Goal: Task Accomplishment & Management: Manage account settings

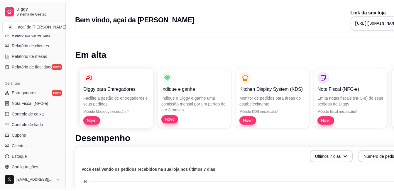
scroll to position [232, 0]
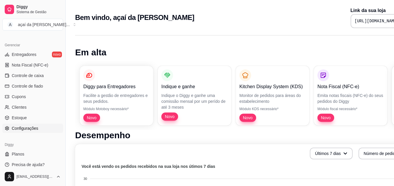
click at [14, 128] on span "Configurações" at bounding box center [25, 129] width 26 height 6
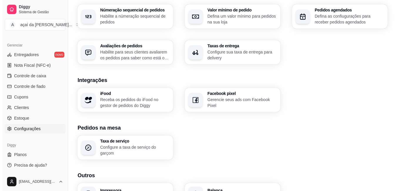
scroll to position [215, 0]
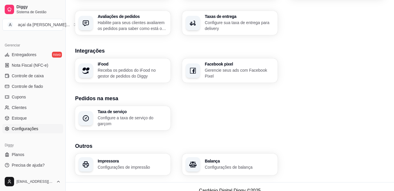
click at [121, 164] on p "Configurações de impressão" at bounding box center [132, 167] width 69 height 6
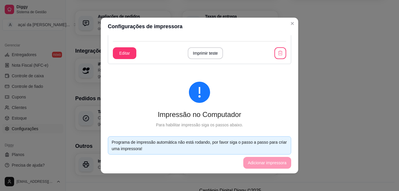
scroll to position [68, 0]
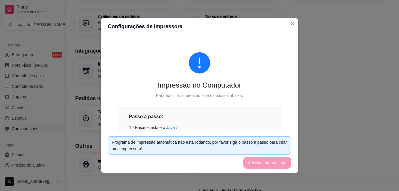
click at [192, 63] on icon "exclamation-circle" at bounding box center [199, 62] width 21 height 21
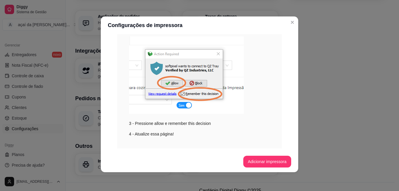
scroll to position [190, 0]
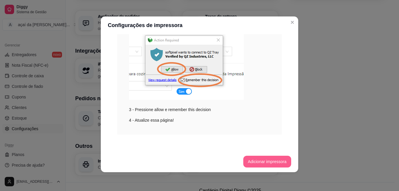
click at [257, 161] on button "Adicionar impressora" at bounding box center [267, 162] width 48 height 12
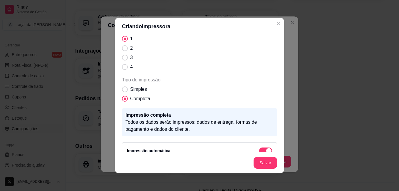
scroll to position [97, 0]
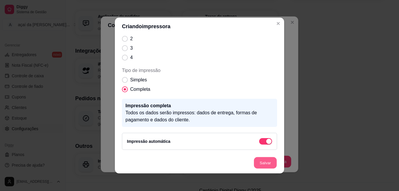
click at [257, 164] on button "Salvar" at bounding box center [265, 162] width 23 height 11
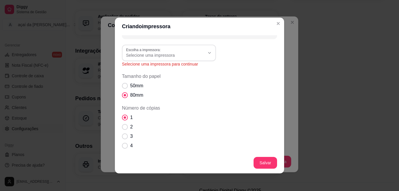
scroll to position [0, 0]
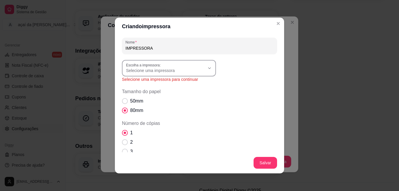
click at [192, 73] on button "Escolha a impressora: Selecione uma impressora" at bounding box center [169, 68] width 94 height 16
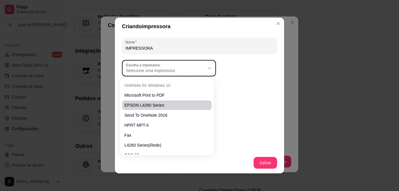
scroll to position [36, 0]
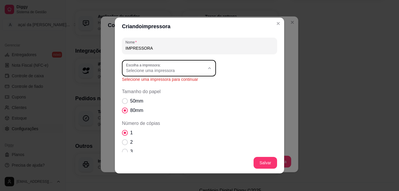
click at [156, 140] on li "POS-58" at bounding box center [167, 135] width 86 height 9
type input "POS-58"
select select "POS-58"
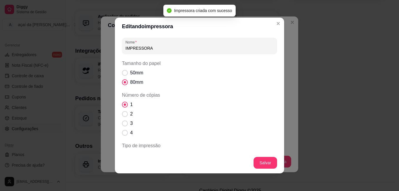
scroll to position [259, 0]
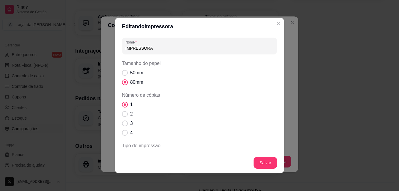
click at [252, 50] on input "IMPRESSORA" at bounding box center [199, 48] width 148 height 6
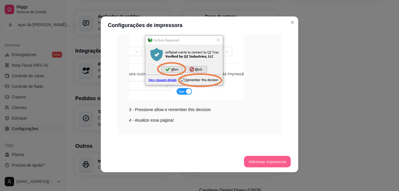
click at [250, 162] on button "Adicionar impressora" at bounding box center [267, 161] width 47 height 11
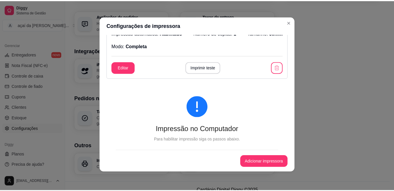
scroll to position [83, 0]
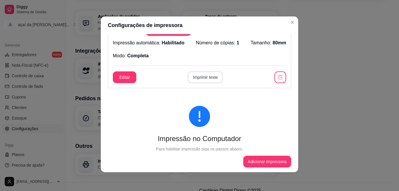
click at [195, 75] on button "Imprimir teste" at bounding box center [206, 77] width 36 height 12
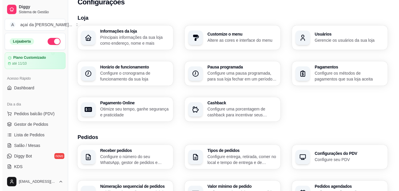
scroll to position [0, 0]
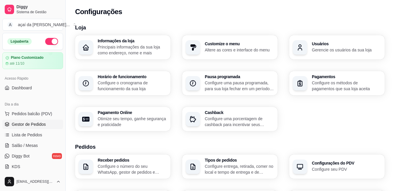
click at [23, 124] on span "Gestor de Pedidos" at bounding box center [29, 124] width 34 height 6
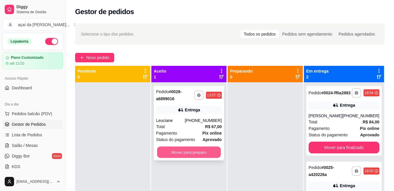
click at [166, 153] on button "Mover para preparo" at bounding box center [189, 151] width 64 height 11
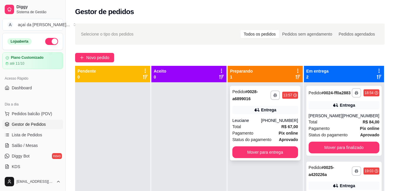
click at [275, 124] on div "Total R$ 67,00" at bounding box center [266, 126] width 66 height 6
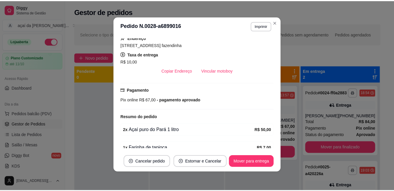
scroll to position [164, 0]
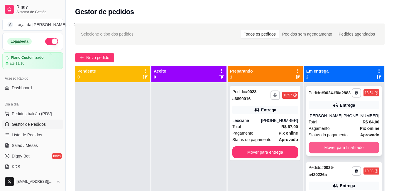
click at [311, 149] on button "Mover para finalizado" at bounding box center [344, 147] width 71 height 12
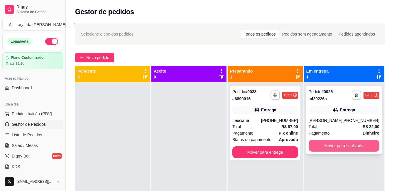
click at [325, 144] on button "Mover para finalizado" at bounding box center [344, 146] width 71 height 12
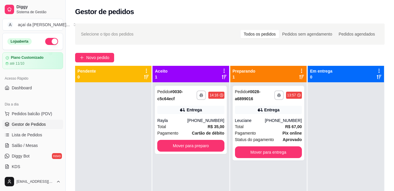
click at [214, 26] on div "Selecione o tipo dos pedidos Todos os pedidos Pedidos sem agendamento Pedidos a…" at bounding box center [230, 33] width 310 height 21
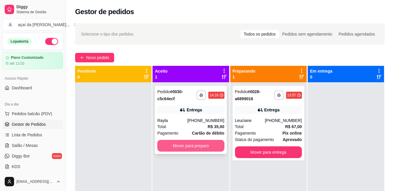
click at [209, 148] on button "Mover para preparo" at bounding box center [190, 146] width 67 height 12
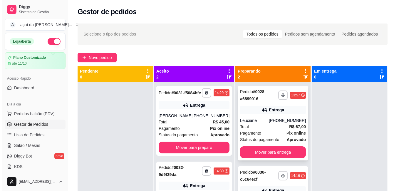
scroll to position [16, 0]
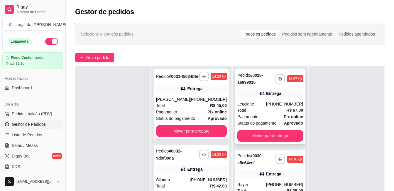
click at [281, 108] on div "Total R$ 67,00" at bounding box center [270, 110] width 66 height 6
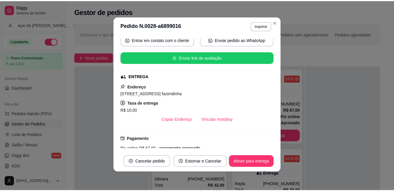
scroll to position [164, 0]
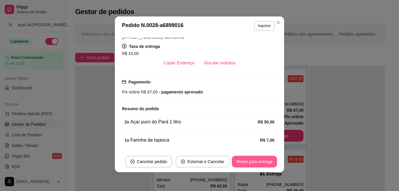
click at [242, 159] on button "Mover para entrega" at bounding box center [254, 162] width 45 height 12
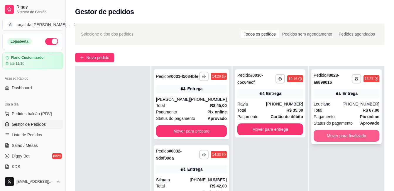
click at [326, 134] on button "Mover para finalizado" at bounding box center [347, 136] width 66 height 12
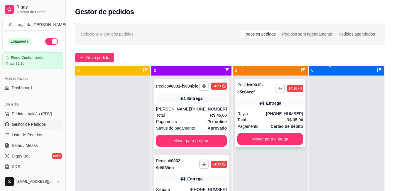
scroll to position [0, 0]
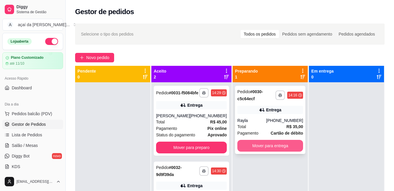
click at [268, 146] on button "Mover para entrega" at bounding box center [270, 146] width 66 height 12
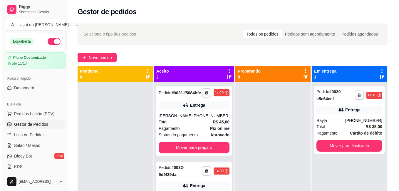
scroll to position [16, 0]
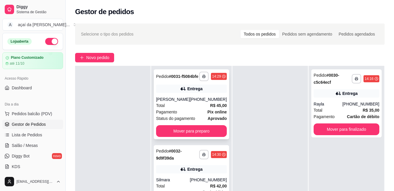
click at [171, 109] on div "Total R$ 45,00" at bounding box center [191, 105] width 71 height 6
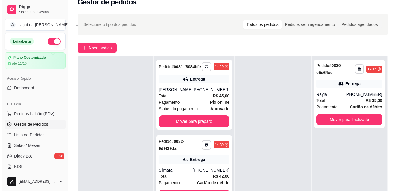
scroll to position [20, 0]
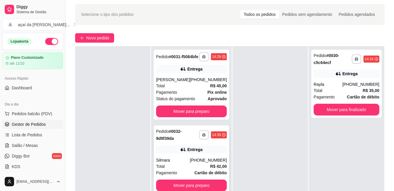
click at [185, 154] on div "**********" at bounding box center [191, 159] width 75 height 68
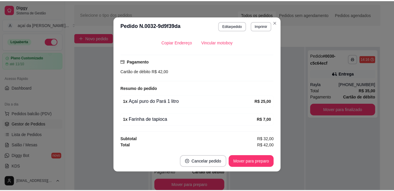
scroll to position [145, 0]
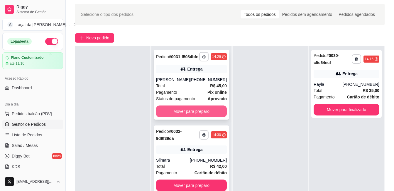
click at [173, 117] on button "Mover para preparo" at bounding box center [191, 111] width 71 height 12
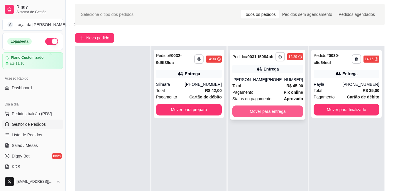
click at [244, 117] on button "Mover para entrega" at bounding box center [268, 111] width 71 height 12
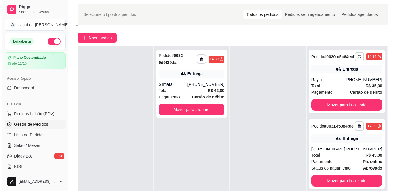
scroll to position [59, 0]
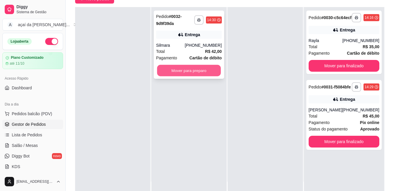
click at [168, 67] on button "Mover para preparo" at bounding box center [189, 70] width 64 height 11
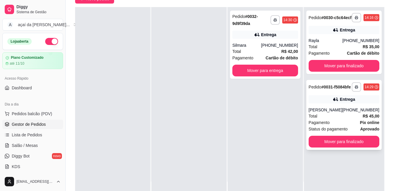
click at [342, 113] on div "[PERSON_NAME]" at bounding box center [326, 110] width 34 height 6
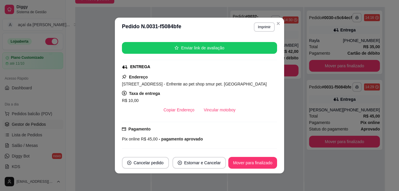
scroll to position [78, 0]
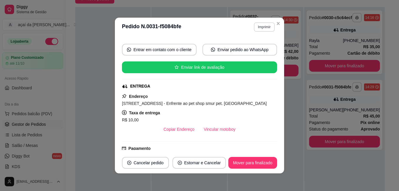
click at [262, 26] on button "Imprimir" at bounding box center [264, 26] width 21 height 9
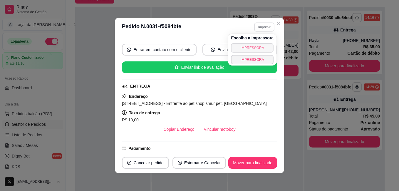
click at [258, 46] on button "IMPRESSORA" at bounding box center [252, 47] width 43 height 9
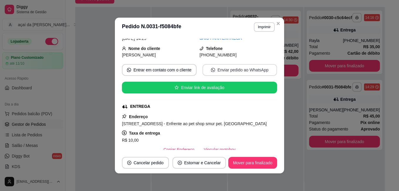
scroll to position [29, 0]
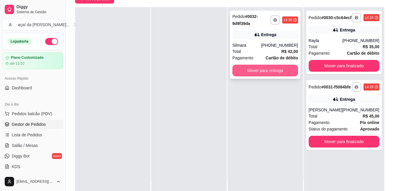
click at [269, 67] on button "Mover para entrega" at bounding box center [266, 71] width 66 height 12
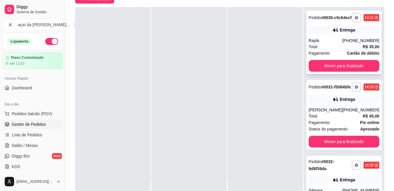
click at [344, 34] on div "Entrega" at bounding box center [344, 30] width 71 height 8
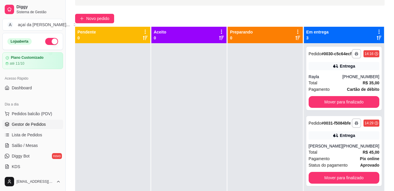
scroll to position [29, 0]
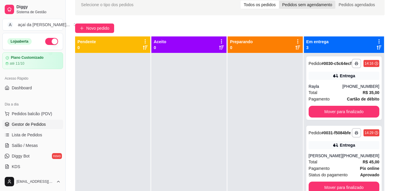
click at [315, 8] on div "Pedidos sem agendamento" at bounding box center [307, 5] width 56 height 8
click at [279, 1] on input "Pedidos sem agendamento" at bounding box center [279, 1] width 0 height 0
click at [348, 3] on div "Pedidos agendados" at bounding box center [357, 5] width 43 height 8
click at [336, 1] on input "Pedidos agendados" at bounding box center [336, 1] width 0 height 0
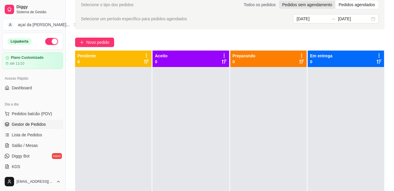
click at [288, 5] on div "Pedidos sem agendamento" at bounding box center [307, 5] width 56 height 8
click at [279, 1] on input "Pedidos sem agendamento" at bounding box center [279, 1] width 0 height 0
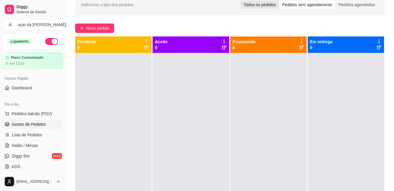
click at [272, 5] on div "Todos os pedidos" at bounding box center [260, 5] width 38 height 8
click at [241, 1] on input "Todos os pedidos" at bounding box center [241, 1] width 0 height 0
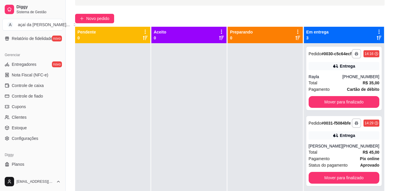
scroll to position [212, 0]
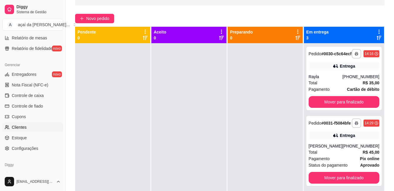
click at [29, 126] on link "Clientes" at bounding box center [32, 126] width 61 height 9
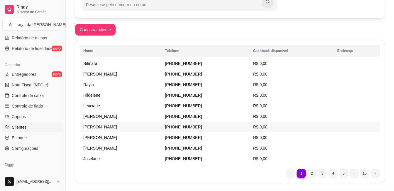
scroll to position [94, 0]
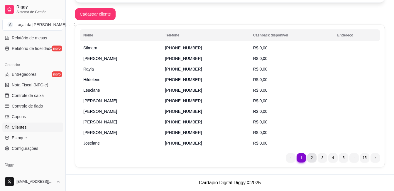
click at [308, 156] on li "2" at bounding box center [311, 157] width 9 height 9
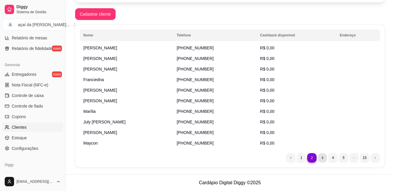
click at [323, 154] on li "3" at bounding box center [322, 157] width 9 height 9
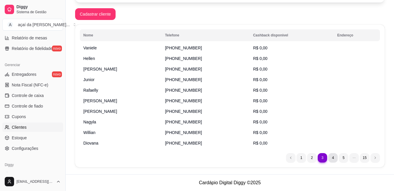
click at [335, 157] on li "4" at bounding box center [332, 157] width 9 height 9
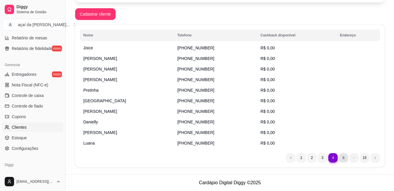
click at [341, 155] on li "5" at bounding box center [343, 157] width 9 height 9
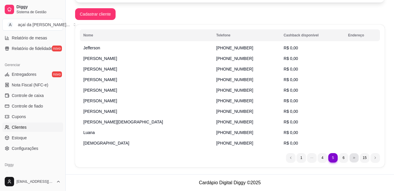
click at [351, 158] on li "dots element" at bounding box center [354, 157] width 9 height 9
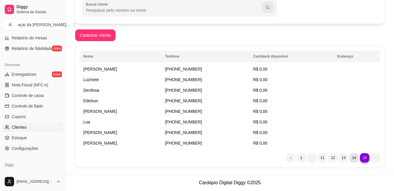
scroll to position [73, 0]
click at [351, 158] on li "14" at bounding box center [354, 157] width 9 height 9
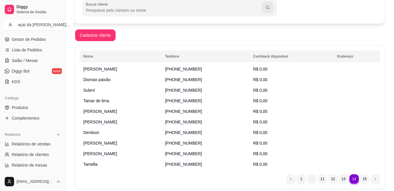
scroll to position [55, 0]
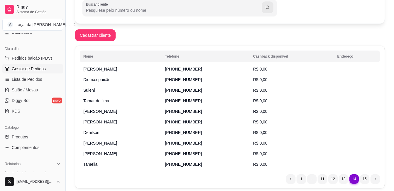
click at [41, 68] on span "Gestor de Pedidos" at bounding box center [29, 69] width 34 height 6
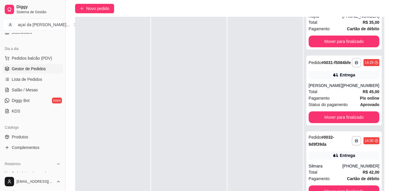
scroll to position [88, 0]
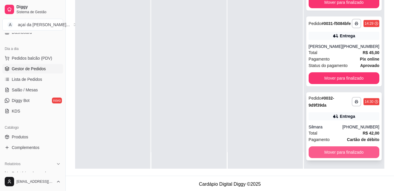
click at [333, 154] on button "Mover para finalizado" at bounding box center [344, 152] width 71 height 12
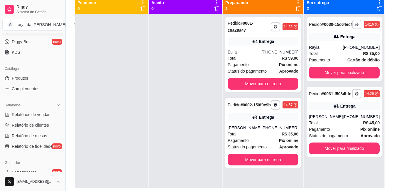
scroll to position [134, 0]
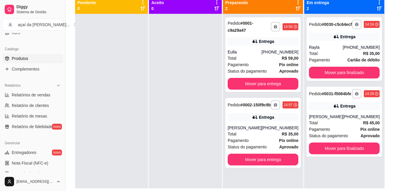
click at [22, 55] on span "Produtos" at bounding box center [20, 58] width 16 height 6
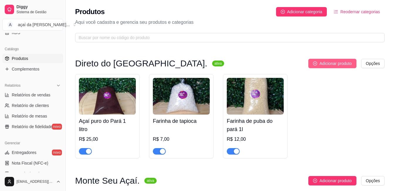
click at [345, 63] on span "Adicionar produto" at bounding box center [336, 63] width 32 height 6
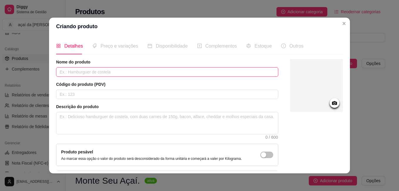
click at [137, 74] on input "text" at bounding box center [167, 71] width 222 height 9
type input "´PO"
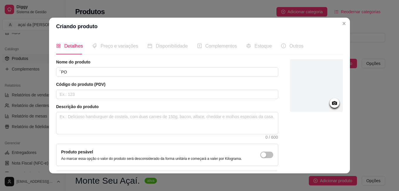
click at [307, 78] on div at bounding box center [316, 85] width 53 height 53
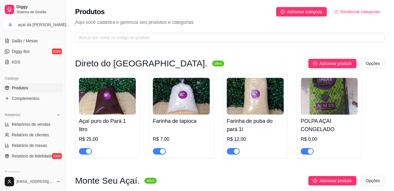
scroll to position [65, 0]
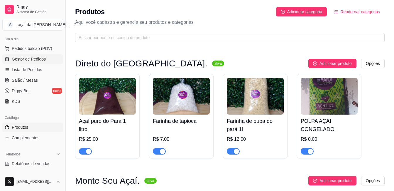
click at [35, 59] on span "Gestor de Pedidos" at bounding box center [29, 59] width 34 height 6
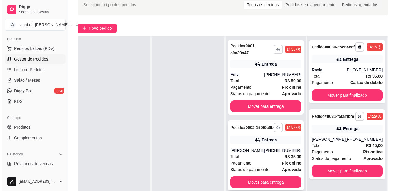
scroll to position [59, 0]
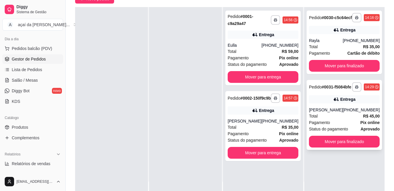
click at [315, 103] on div "Entrega" at bounding box center [344, 99] width 71 height 8
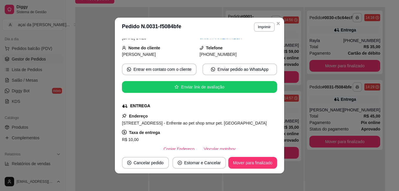
scroll to position [88, 0]
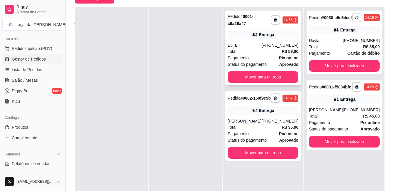
click at [256, 24] on div "Pedido # 0001-c9a29a47" at bounding box center [249, 20] width 43 height 14
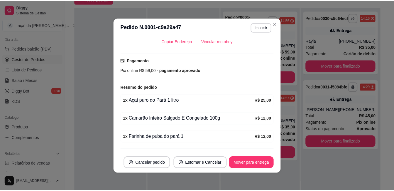
scroll to position [183, 0]
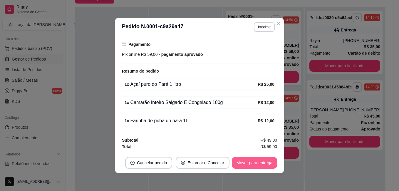
click at [252, 167] on button "Mover para entrega" at bounding box center [254, 163] width 45 height 12
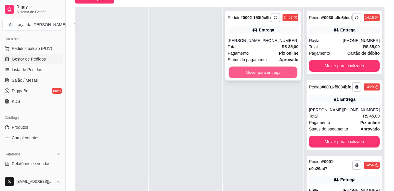
click at [281, 76] on button "Mover para entrega" at bounding box center [263, 72] width 69 height 11
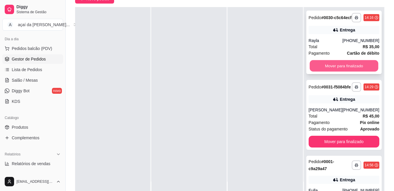
click at [362, 65] on button "Mover para finalizado" at bounding box center [344, 65] width 69 height 11
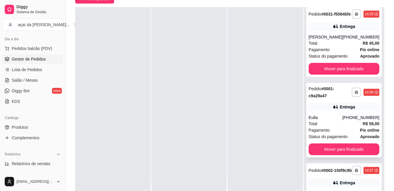
scroll to position [0, 0]
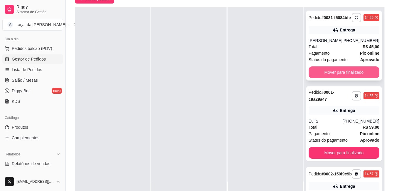
click at [341, 78] on button "Mover para finalizado" at bounding box center [344, 72] width 71 height 12
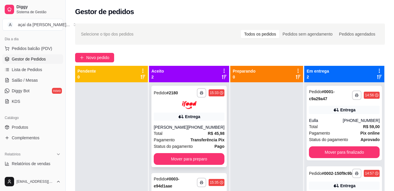
scroll to position [16, 0]
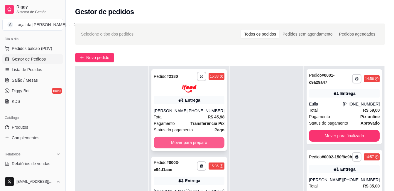
click at [191, 148] on button "Mover para preparo" at bounding box center [189, 143] width 71 height 12
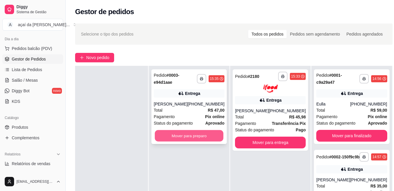
click at [186, 135] on button "Mover para preparo" at bounding box center [189, 135] width 69 height 11
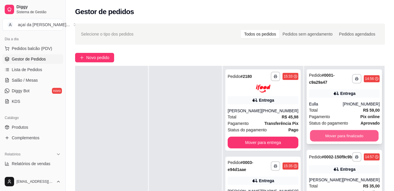
click at [352, 138] on button "Mover para finalizado" at bounding box center [344, 135] width 69 height 11
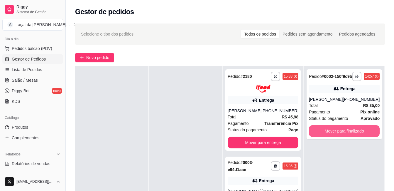
click at [353, 137] on button "Mover para finalizado" at bounding box center [344, 131] width 71 height 12
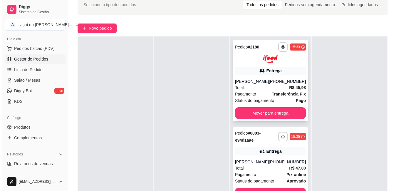
scroll to position [59, 0]
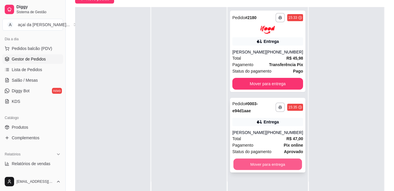
click at [280, 167] on button "Mover para entrega" at bounding box center [267, 163] width 69 height 11
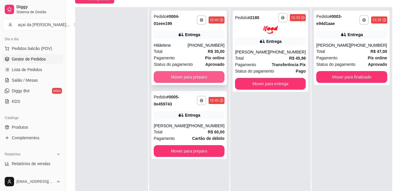
click at [200, 76] on button "Mover para preparo" at bounding box center [189, 77] width 71 height 12
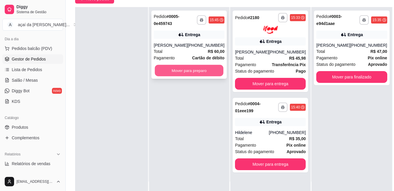
click at [199, 70] on button "Mover para preparo" at bounding box center [189, 70] width 69 height 11
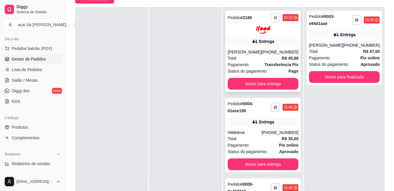
click at [271, 16] on button "button" at bounding box center [275, 17] width 9 height 9
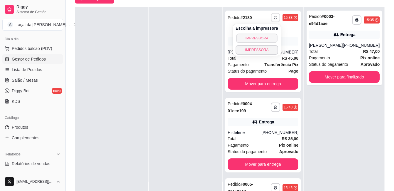
click at [255, 37] on button "IMPRESSORA" at bounding box center [256, 37] width 41 height 9
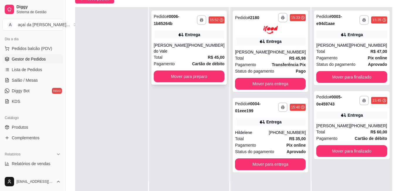
click at [200, 75] on div "**********" at bounding box center [188, 48] width 75 height 74
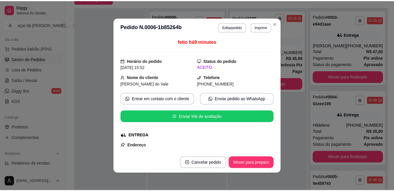
scroll to position [1, 0]
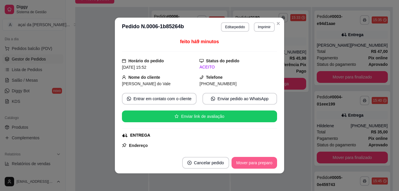
click at [237, 159] on button "Mover para preparo" at bounding box center [254, 163] width 46 height 12
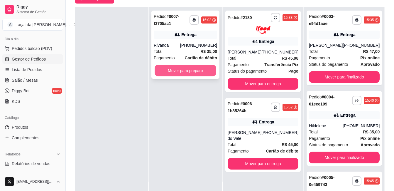
click at [182, 68] on button "Mover para preparo" at bounding box center [186, 70] width 62 height 11
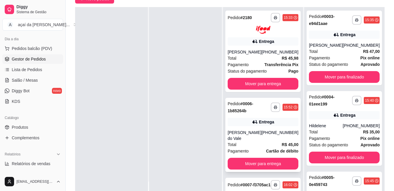
scroll to position [29, 0]
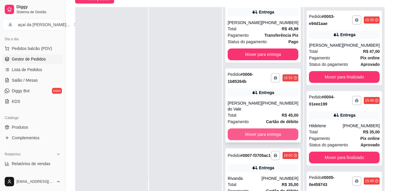
click at [259, 140] on button "Mover para entrega" at bounding box center [263, 134] width 71 height 12
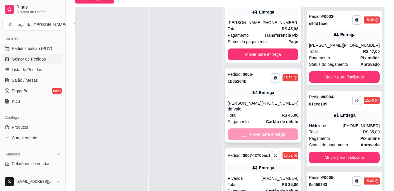
scroll to position [0, 0]
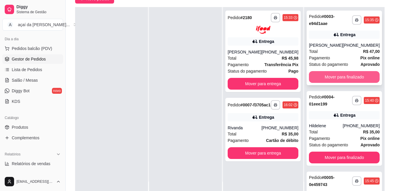
click at [336, 73] on button "Mover para finalizado" at bounding box center [344, 77] width 71 height 12
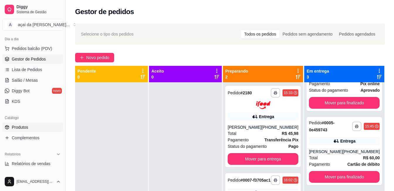
click at [27, 124] on link "Produtos" at bounding box center [32, 126] width 61 height 9
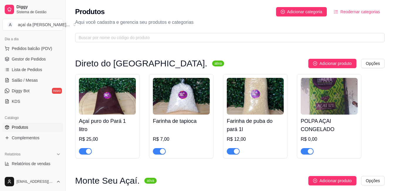
click at [315, 138] on div "R$ 0,00" at bounding box center [329, 139] width 57 height 7
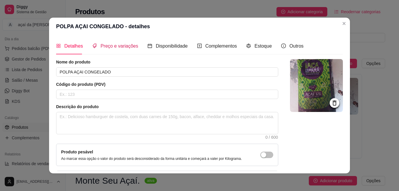
click at [113, 46] on span "Preço e variações" at bounding box center [119, 45] width 38 height 5
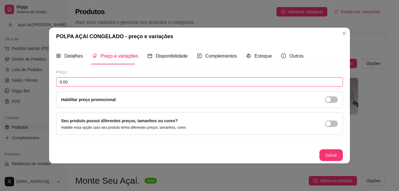
click at [136, 81] on input "0,00" at bounding box center [199, 81] width 287 height 9
type input "20,00"
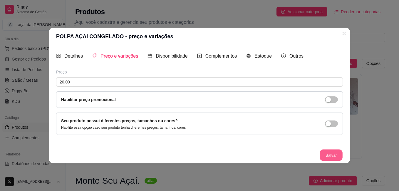
click at [325, 152] on button "Salvar" at bounding box center [330, 154] width 23 height 11
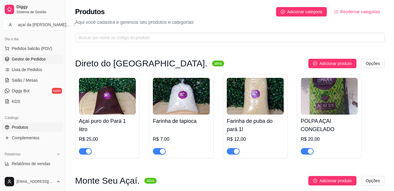
click at [35, 59] on span "Gestor de Pedidos" at bounding box center [29, 59] width 34 height 6
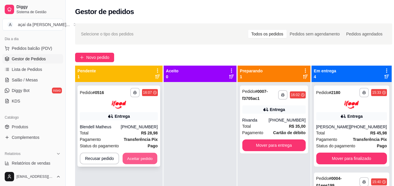
click at [127, 161] on button "Aceitar pedido" at bounding box center [140, 158] width 35 height 11
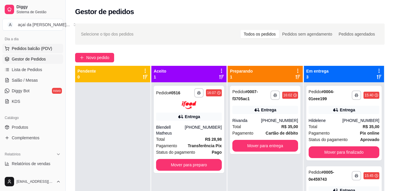
click at [31, 46] on span "Pedidos balcão (PDV)" at bounding box center [32, 49] width 41 height 6
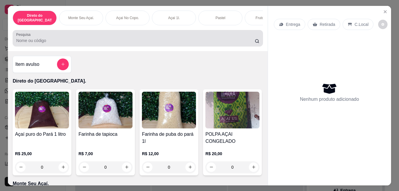
click at [93, 38] on input "Pesquisa" at bounding box center [135, 41] width 238 height 6
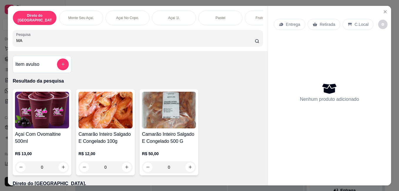
type input "M"
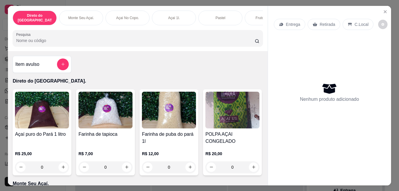
scroll to position [10, 0]
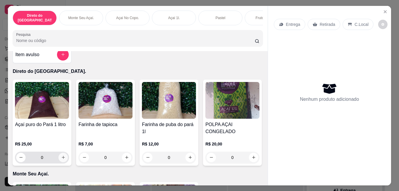
click at [61, 157] on button "increase-product-quantity" at bounding box center [62, 157] width 9 height 9
type input "1"
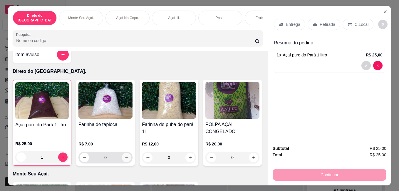
click at [124, 156] on icon "increase-product-quantity" at bounding box center [126, 157] width 4 height 4
type input "1"
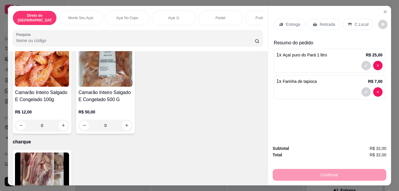
scroll to position [754, 0]
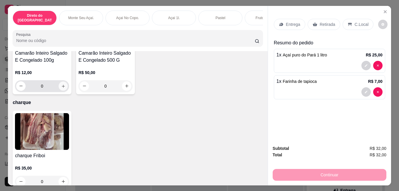
click at [61, 88] on icon "increase-product-quantity" at bounding box center [63, 86] width 4 height 4
type input "1"
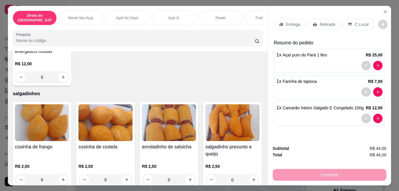
scroll to position [1165, 0]
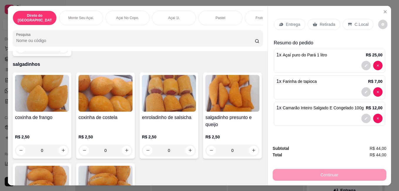
click at [294, 22] on p "Entrega" at bounding box center [293, 24] width 14 height 6
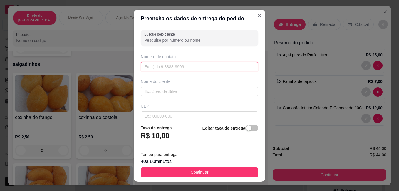
click at [195, 70] on input "text" at bounding box center [199, 66] width 117 height 9
type input "6"
type input "9"
type input "[PHONE_NUMBER]"
click at [184, 91] on input "text" at bounding box center [199, 91] width 117 height 9
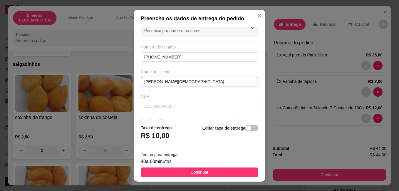
scroll to position [29, 0]
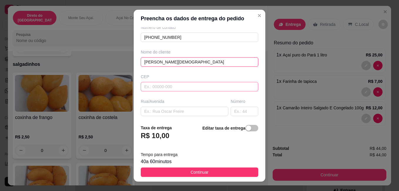
type input "[PERSON_NAME][DEMOGRAPHIC_DATA]"
click at [194, 87] on input "text" at bounding box center [199, 86] width 117 height 9
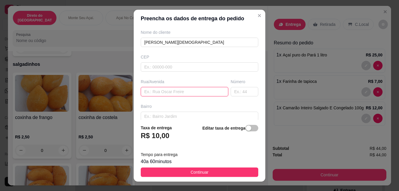
click at [181, 93] on input "text" at bounding box center [184, 91] width 87 height 9
type input "R"
type input "PRINCESA [PERSON_NAME]"
click at [230, 92] on input "text" at bounding box center [244, 91] width 28 height 9
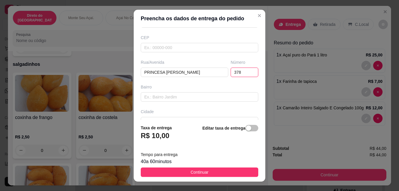
scroll to position [78, 0]
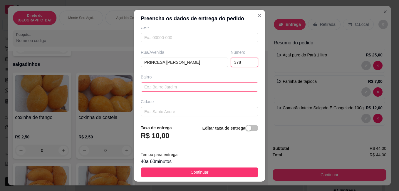
type input "378"
click at [194, 84] on input "text" at bounding box center [199, 86] width 117 height 9
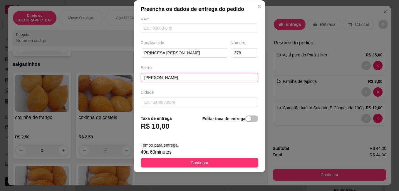
scroll to position [105, 0]
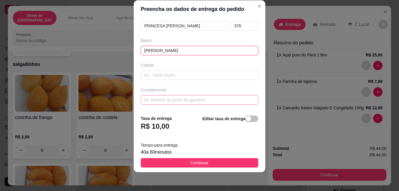
type input "[PERSON_NAME]"
click at [209, 102] on input "text" at bounding box center [199, 99] width 117 height 9
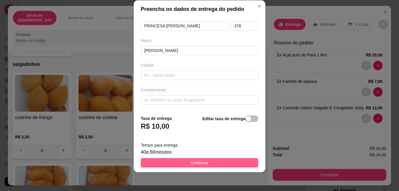
click at [238, 162] on button "Continuar" at bounding box center [199, 162] width 117 height 9
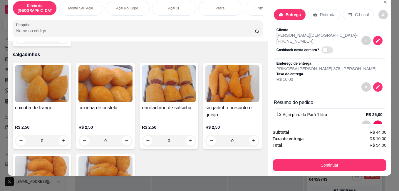
scroll to position [15, 0]
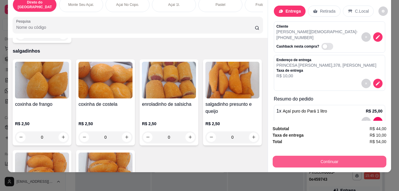
click at [309, 158] on button "Continuar" at bounding box center [329, 162] width 114 height 12
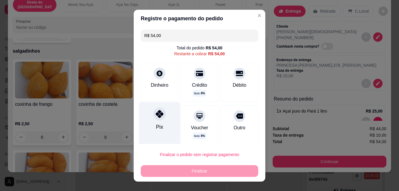
click at [154, 119] on div at bounding box center [159, 113] width 13 height 13
type input "R$ 0,00"
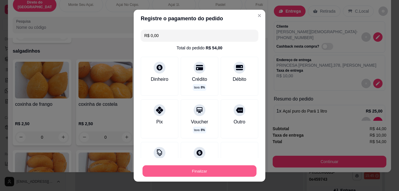
click at [201, 171] on button "Finalizar" at bounding box center [199, 170] width 114 height 11
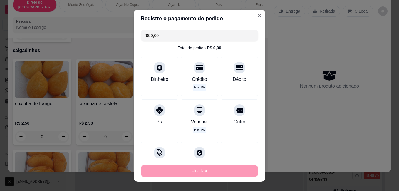
type input "0"
type input "-R$ 54,00"
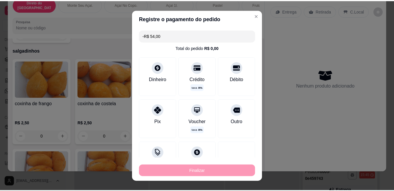
scroll to position [1164, 0]
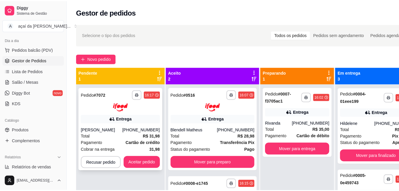
scroll to position [16, 0]
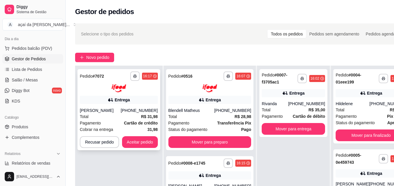
click at [131, 112] on div "[PHONE_NUMBER]" at bounding box center [139, 111] width 37 height 6
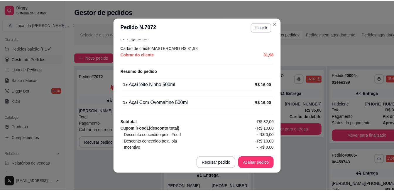
scroll to position [196, 0]
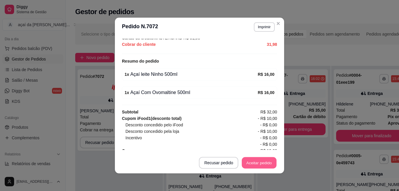
click at [264, 159] on button "Aceitar pedido" at bounding box center [259, 162] width 35 height 11
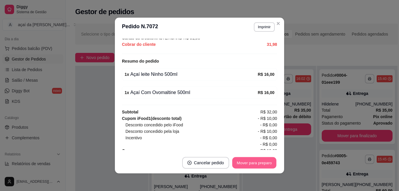
click at [251, 159] on button "Mover para preparo" at bounding box center [254, 162] width 44 height 11
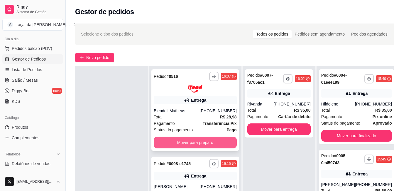
click at [190, 148] on button "Mover para preparo" at bounding box center [195, 143] width 83 height 12
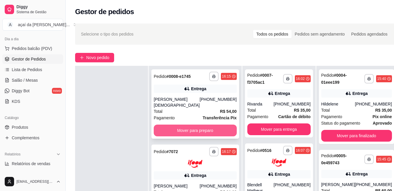
scroll to position [29, 0]
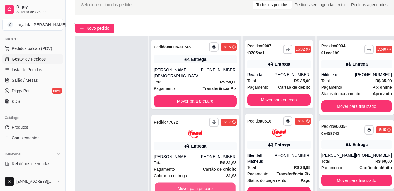
click at [186, 182] on button "Mover para preparo" at bounding box center [195, 187] width 80 height 11
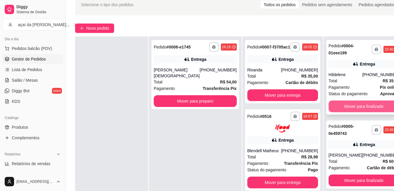
click at [338, 108] on button "Mover para finalizado" at bounding box center [364, 106] width 71 height 12
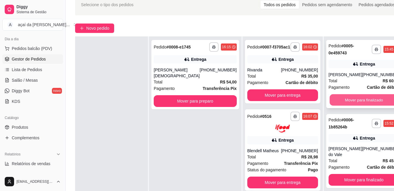
click at [333, 101] on button "Mover para finalizado" at bounding box center [364, 99] width 69 height 11
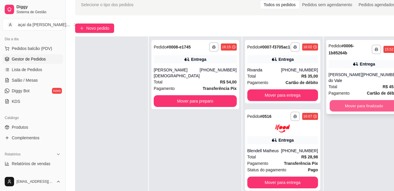
click at [333, 109] on button "Mover para finalizado" at bounding box center [364, 105] width 69 height 11
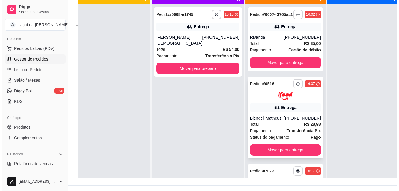
scroll to position [39, 0]
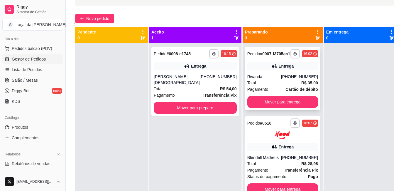
click at [247, 85] on span "Total" at bounding box center [251, 83] width 9 height 6
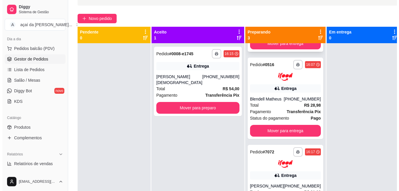
scroll to position [69, 0]
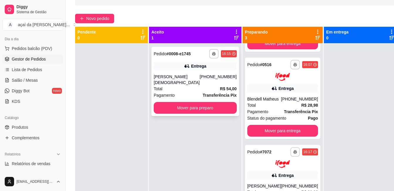
click at [191, 68] on div "Entrega" at bounding box center [198, 66] width 15 height 6
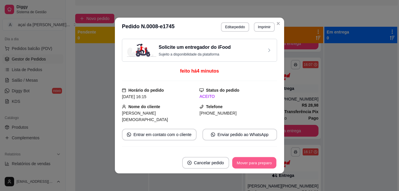
click at [249, 161] on button "Mover para preparo" at bounding box center [254, 162] width 44 height 11
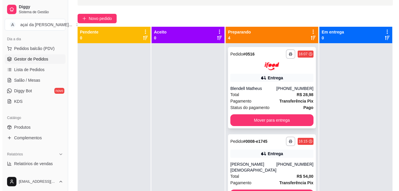
scroll to position [79, 0]
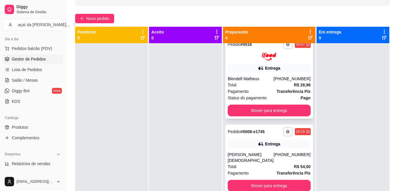
click at [260, 82] on div "Blendell Matheus" at bounding box center [251, 79] width 46 height 6
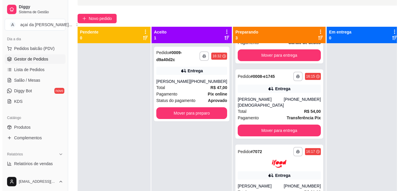
scroll to position [0, 0]
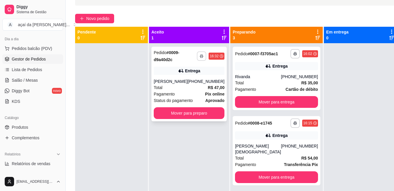
click at [200, 57] on icon "button" at bounding box center [202, 56] width 4 height 4
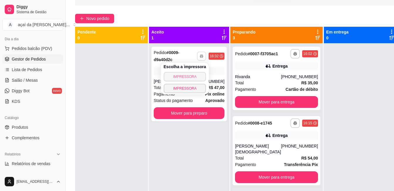
click at [196, 76] on button "IMPRESSORA" at bounding box center [185, 76] width 43 height 9
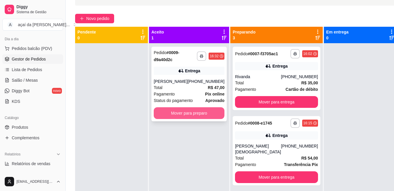
click at [185, 109] on button "Mover para preparo" at bounding box center [189, 113] width 71 height 12
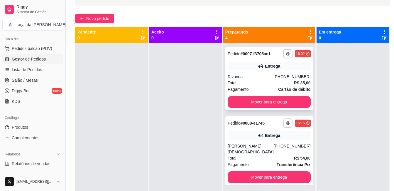
click at [265, 69] on div "Entrega" at bounding box center [272, 66] width 15 height 6
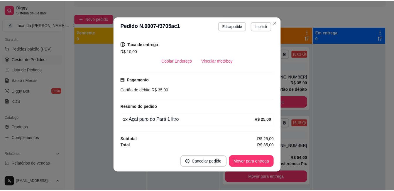
scroll to position [137, 0]
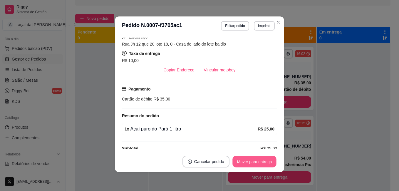
click at [252, 162] on button "Mover para entrega" at bounding box center [254, 161] width 44 height 11
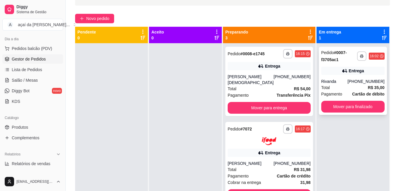
click at [319, 100] on div "**********" at bounding box center [353, 81] width 68 height 68
click at [328, 102] on button "Mover para finalizado" at bounding box center [353, 106] width 62 height 11
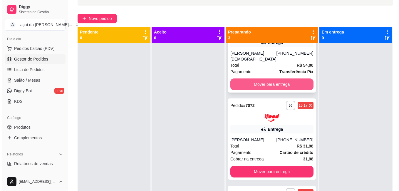
scroll to position [0, 0]
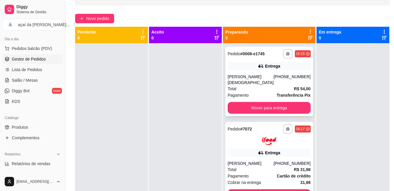
click at [257, 116] on div "**********" at bounding box center [269, 81] width 88 height 69
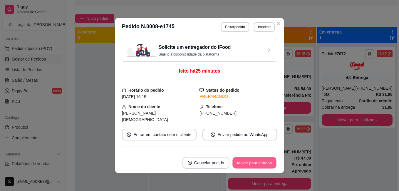
click at [253, 163] on button "Mover para entrega" at bounding box center [254, 162] width 44 height 11
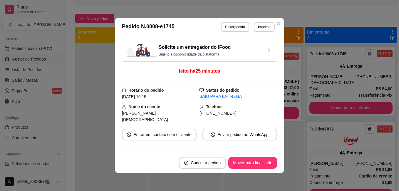
scroll to position [1, 0]
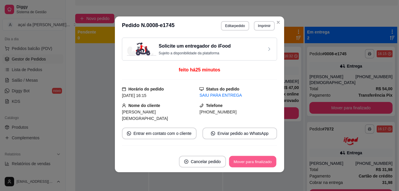
click at [243, 163] on button "Mover para finalizado" at bounding box center [252, 161] width 47 height 11
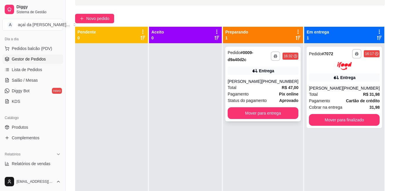
click at [248, 81] on div "[PERSON_NAME]" at bounding box center [245, 81] width 34 height 6
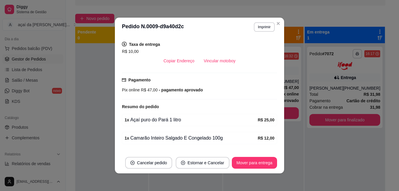
scroll to position [164, 0]
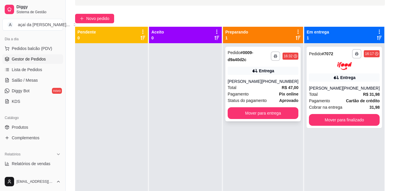
click at [262, 81] on div "[PERSON_NAME]" at bounding box center [245, 81] width 34 height 6
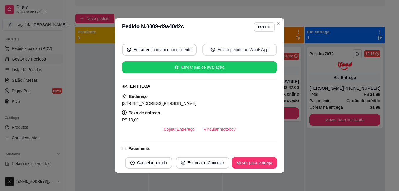
scroll to position [108, 0]
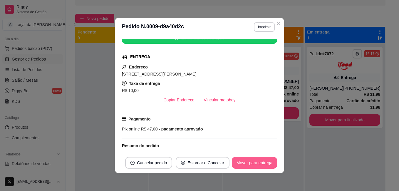
click at [253, 165] on button "Mover para entrega" at bounding box center [254, 163] width 45 height 12
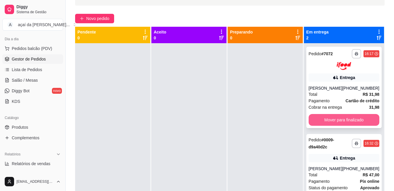
click at [316, 117] on button "Mover para finalizado" at bounding box center [344, 120] width 71 height 12
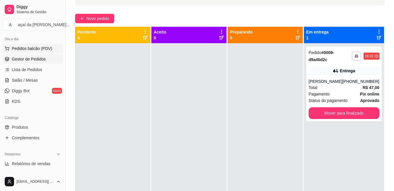
click at [19, 48] on span "Pedidos balcão (PDV)" at bounding box center [32, 49] width 41 height 6
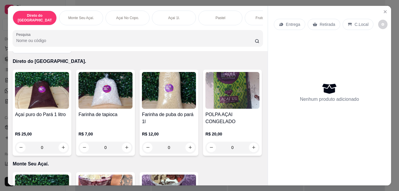
scroll to position [39, 0]
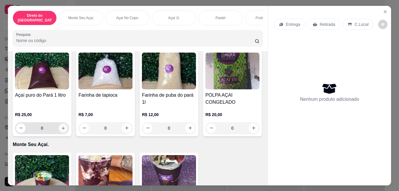
click at [63, 125] on button "increase-product-quantity" at bounding box center [63, 127] width 9 height 9
type input "1"
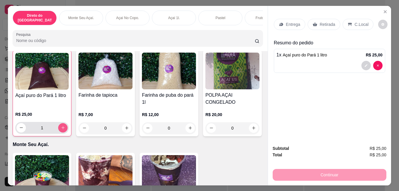
scroll to position [39, 0]
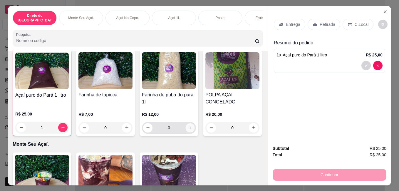
click at [189, 127] on icon "increase-product-quantity" at bounding box center [190, 127] width 4 height 4
type input "1"
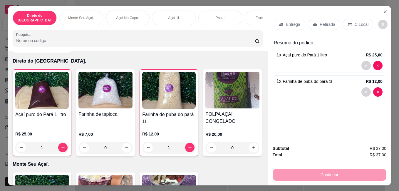
scroll to position [0, 0]
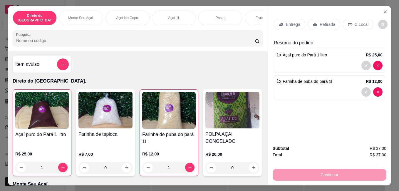
click at [282, 19] on div "Entrega" at bounding box center [289, 24] width 31 height 11
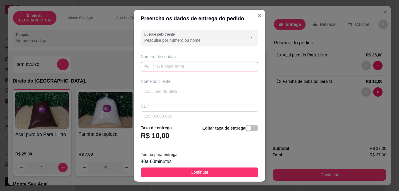
click at [183, 64] on input "text" at bounding box center [199, 66] width 117 height 9
type input "[PHONE_NUMBER]"
click at [181, 93] on input "text" at bounding box center [199, 91] width 117 height 9
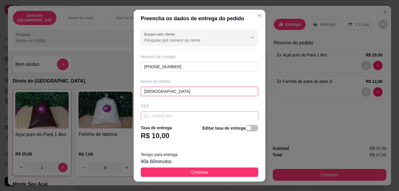
scroll to position [29, 0]
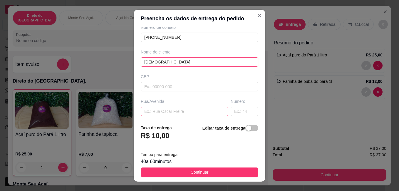
type input "[DEMOGRAPHIC_DATA]"
click at [171, 109] on input "text" at bounding box center [184, 111] width 87 height 9
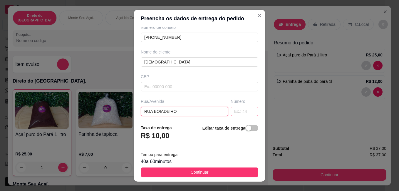
type input "RUA BOIADEIRO"
click at [230, 113] on input "text" at bounding box center [244, 111] width 28 height 9
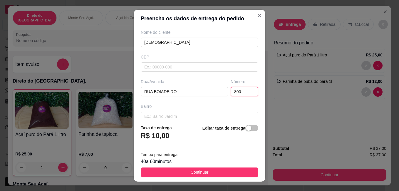
scroll to position [59, 0]
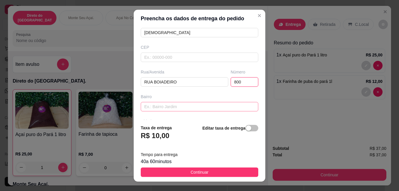
type input "800"
click at [186, 108] on input "text" at bounding box center [199, 106] width 117 height 9
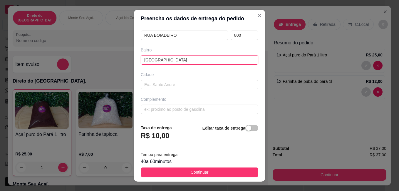
scroll to position [9, 0]
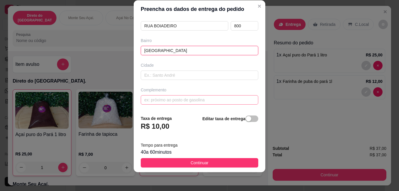
type input "[GEOGRAPHIC_DATA]"
click at [174, 98] on input "text" at bounding box center [199, 99] width 117 height 9
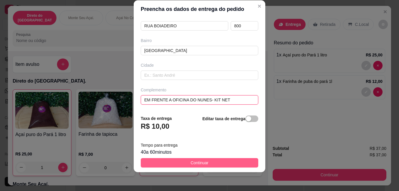
type input "EM FRENTE A OFICINA DO NUNES- KIT NET"
click at [213, 160] on button "Continuar" at bounding box center [199, 162] width 117 height 9
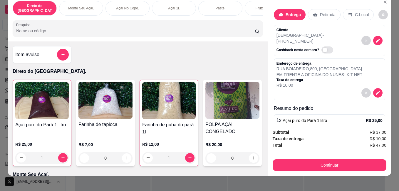
scroll to position [15, 0]
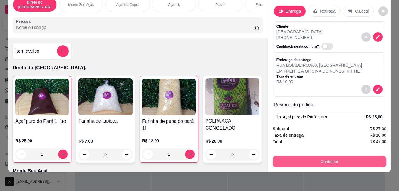
click at [329, 156] on button "Continuar" at bounding box center [329, 162] width 114 height 12
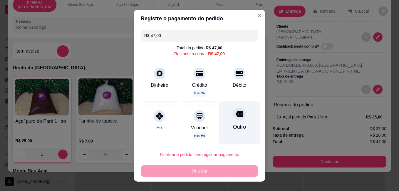
click at [233, 117] on div at bounding box center [239, 113] width 13 height 13
type input "R$ 0,00"
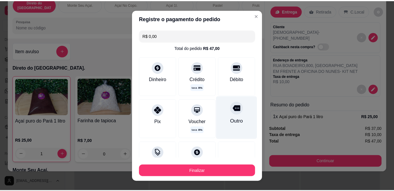
scroll to position [29, 0]
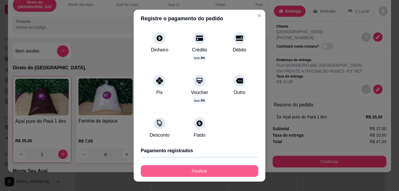
click at [212, 167] on button "Finalizar" at bounding box center [199, 171] width 117 height 12
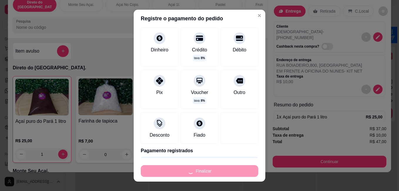
type input "0"
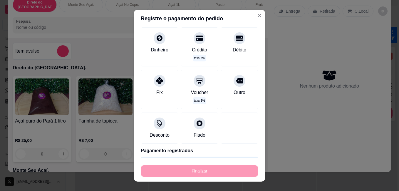
type input "-R$ 47,00"
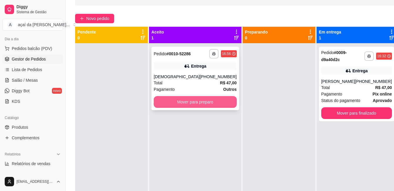
click at [169, 98] on button "Mover para preparo" at bounding box center [195, 102] width 83 height 12
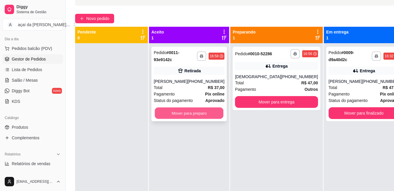
click at [186, 117] on button "Mover para preparo" at bounding box center [189, 112] width 69 height 11
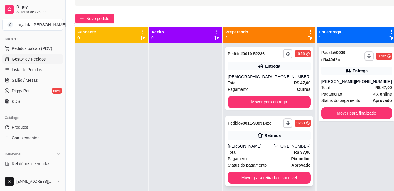
scroll to position [16, 0]
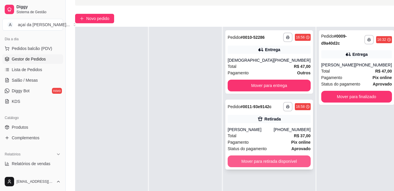
click at [260, 167] on button "Mover para retirada disponível" at bounding box center [269, 161] width 83 height 12
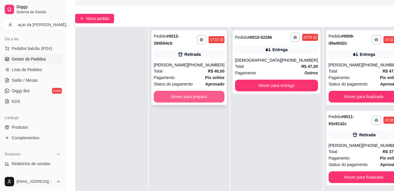
click at [184, 100] on button "Mover para preparo" at bounding box center [189, 97] width 71 height 12
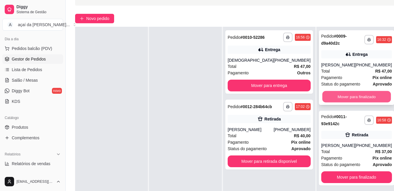
click at [346, 99] on button "Mover para finalizado" at bounding box center [356, 96] width 69 height 11
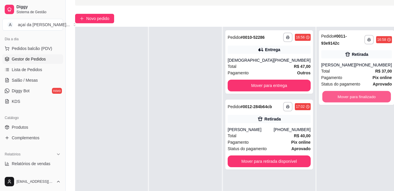
click at [346, 99] on button "Mover para finalizado" at bounding box center [356, 96] width 69 height 11
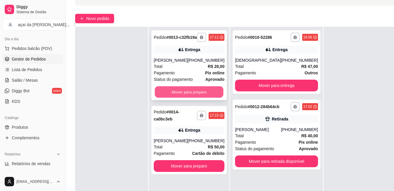
click at [203, 98] on button "Mover para preparo" at bounding box center [189, 91] width 69 height 11
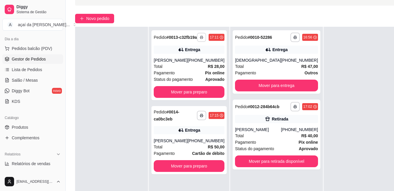
click at [197, 40] on button "button" at bounding box center [201, 37] width 9 height 9
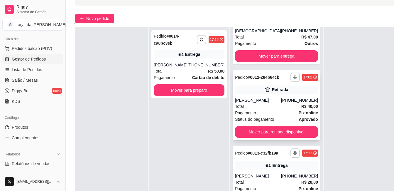
scroll to position [56, 0]
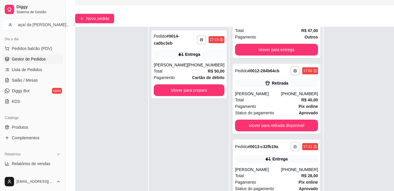
click at [291, 142] on button "button" at bounding box center [295, 146] width 9 height 9
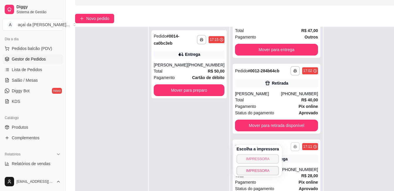
click at [252, 158] on button "IMPRESSORA" at bounding box center [258, 158] width 43 height 9
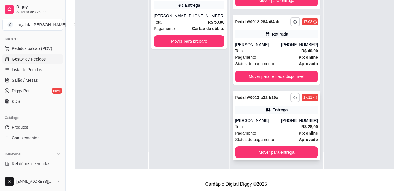
scroll to position [90, 0]
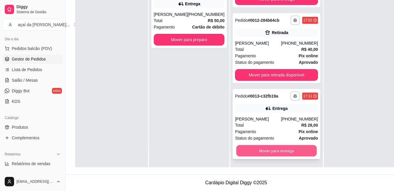
click at [266, 147] on button "Mover para entrega" at bounding box center [276, 150] width 80 height 11
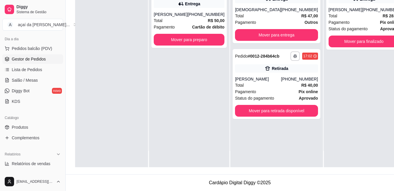
scroll to position [0, 0]
click at [269, 88] on div "Total R$ 40,00" at bounding box center [276, 85] width 83 height 6
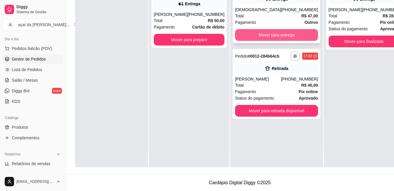
click at [288, 35] on button "Mover para entrega" at bounding box center [276, 35] width 83 height 12
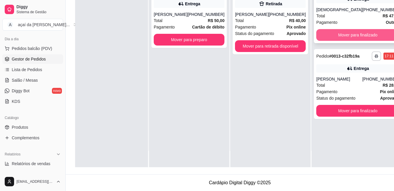
click at [342, 39] on button "Mover para finalizado" at bounding box center [357, 35] width 83 height 12
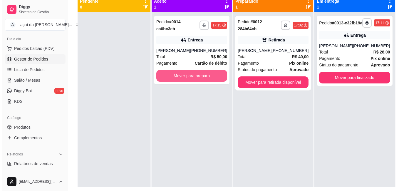
scroll to position [60, 0]
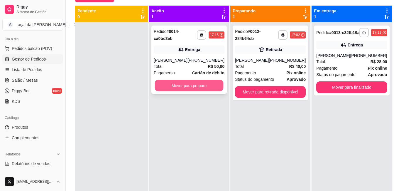
click at [179, 87] on button "Mover para preparo" at bounding box center [189, 85] width 69 height 11
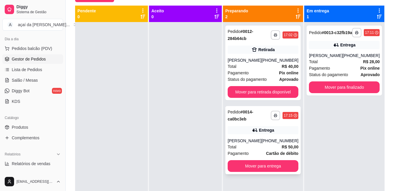
click at [248, 130] on div "Entrega" at bounding box center [263, 130] width 71 height 8
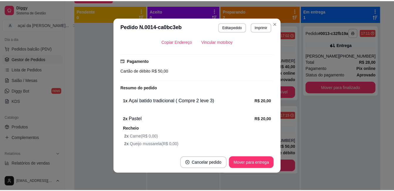
scroll to position [185, 0]
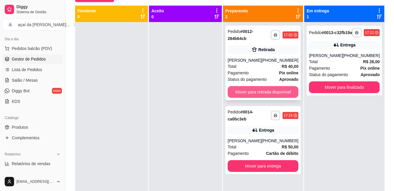
click at [250, 88] on button "Mover para retirada disponível" at bounding box center [263, 92] width 71 height 12
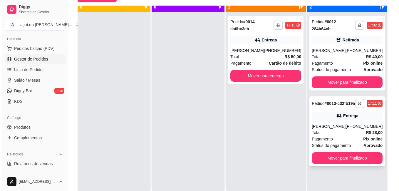
scroll to position [16, 0]
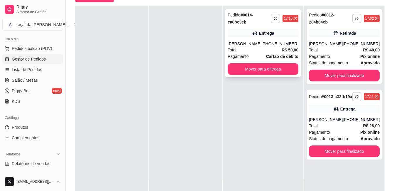
click at [254, 34] on div "Entrega" at bounding box center [263, 33] width 71 height 8
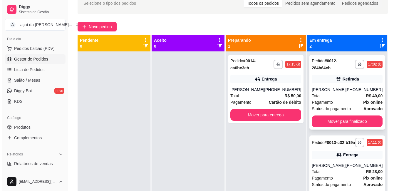
scroll to position [10, 0]
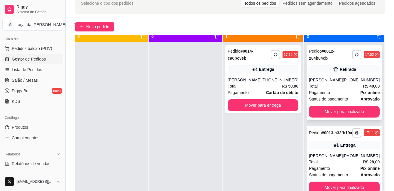
click at [332, 83] on div "Total R$ 40,00" at bounding box center [344, 86] width 71 height 6
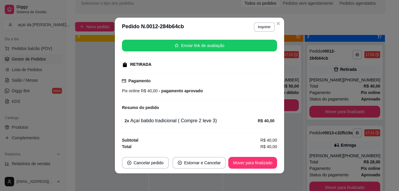
scroll to position [1, 0]
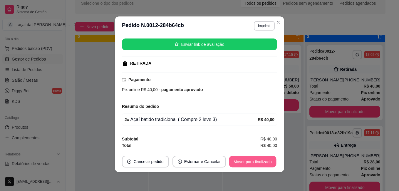
click at [257, 166] on button "Mover para finalizado" at bounding box center [252, 161] width 47 height 11
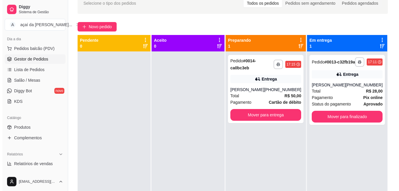
scroll to position [1, 0]
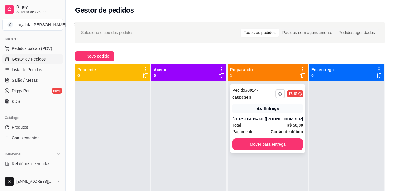
click at [279, 94] on icon "button" at bounding box center [281, 94] width 4 height 4
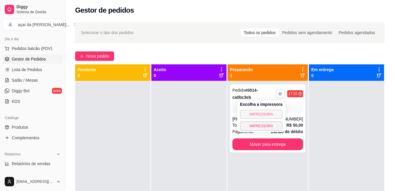
click at [266, 115] on button "IMPRESSORA" at bounding box center [261, 113] width 43 height 9
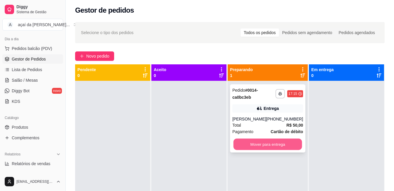
click at [242, 142] on button "Mover para entrega" at bounding box center [267, 144] width 69 height 11
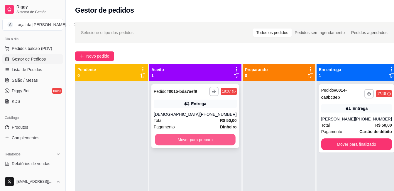
click at [158, 142] on button "Mover para preparo" at bounding box center [195, 139] width 80 height 11
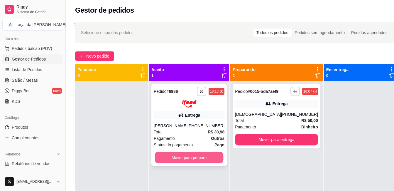
click at [216, 160] on button "Mover para preparo" at bounding box center [189, 156] width 69 height 11
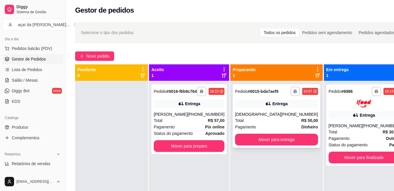
click at [265, 105] on div "Entrega" at bounding box center [276, 104] width 83 height 8
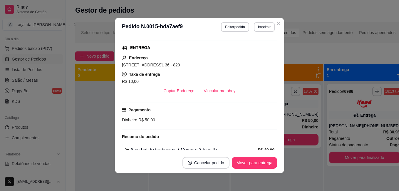
scroll to position [146, 0]
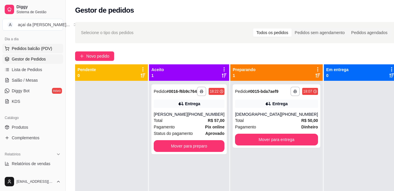
click at [33, 47] on span "Pedidos balcão (PDV)" at bounding box center [32, 49] width 41 height 6
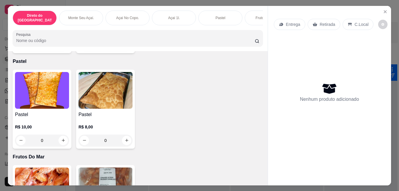
scroll to position [646, 0]
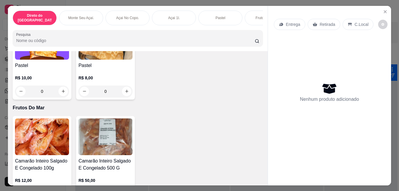
click at [119, 97] on div "0" at bounding box center [105, 91] width 54 height 12
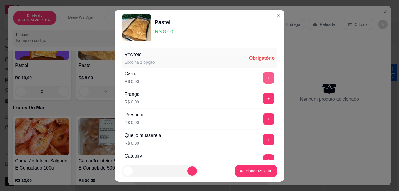
click at [262, 78] on button "+" at bounding box center [268, 78] width 12 height 12
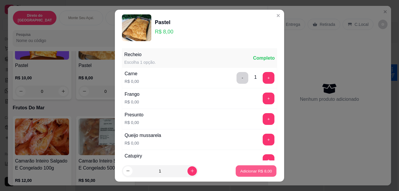
click at [254, 146] on section "Pastel R$ 8,00 Recheio Escolha 1 opção. Completo Carne R$ 0,00 - 1 + Frango R$ …" at bounding box center [199, 96] width 169 height 172
click at [268, 168] on button "Adicionar R$ 8,00" at bounding box center [255, 170] width 41 height 11
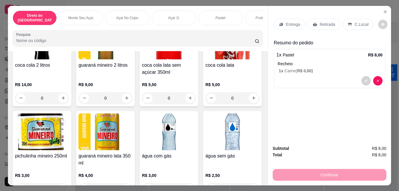
scroll to position [998, 0]
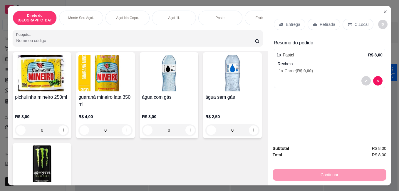
click at [259, 16] on p "Frutos Do Mar" at bounding box center [266, 18] width 23 height 5
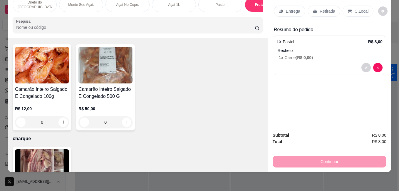
scroll to position [675, 0]
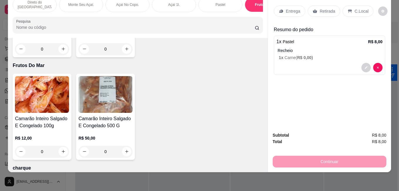
drag, startPoint x: 193, startPoint y: 143, endPoint x: 193, endPoint y: 131, distance: 12.3
click at [193, 135] on div "Item avulso Direto do [GEOGRAPHIC_DATA]. Açaí puro do Pará 1 litro R$ 25,00 0 F…" at bounding box center [138, 105] width 260 height 134
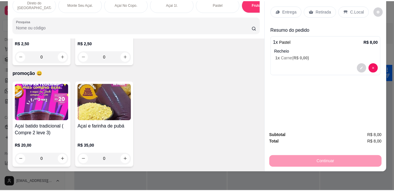
scroll to position [1411, 0]
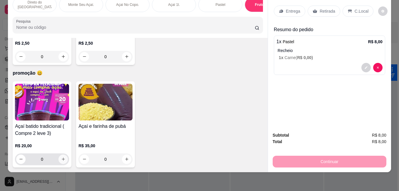
click at [61, 157] on icon "increase-product-quantity" at bounding box center [63, 159] width 4 height 4
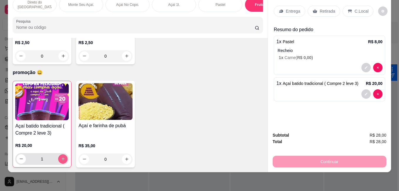
type input "1"
click at [324, 8] on p "Retirada" at bounding box center [327, 11] width 16 height 6
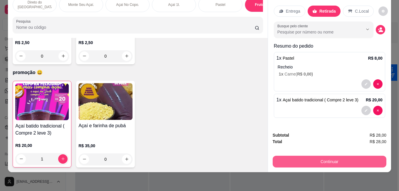
click at [305, 156] on button "Continuar" at bounding box center [329, 162] width 114 height 12
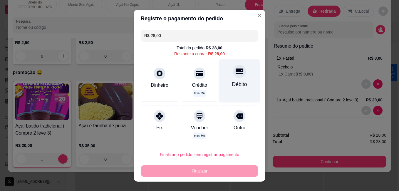
click at [233, 83] on div "Débito" at bounding box center [239, 84] width 15 height 8
type input "R$ 0,00"
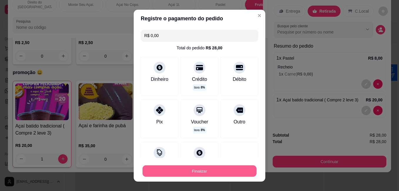
click at [223, 168] on button "Finalizar" at bounding box center [199, 170] width 114 height 11
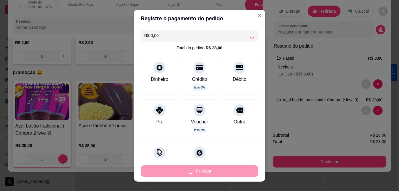
type input "0"
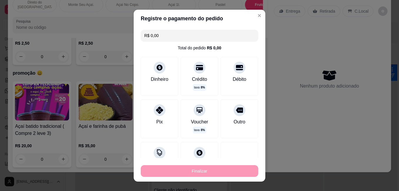
type input "-R$ 28,00"
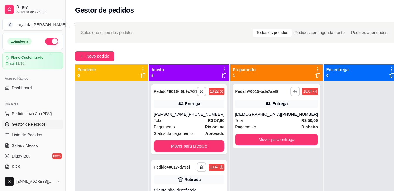
click at [45, 40] on button "button" at bounding box center [51, 41] width 13 height 7
click at [183, 103] on div "**********" at bounding box center [188, 119] width 75 height 70
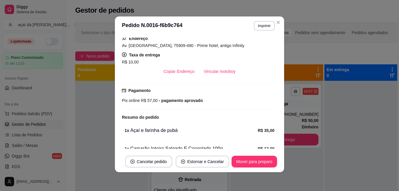
scroll to position [125, 0]
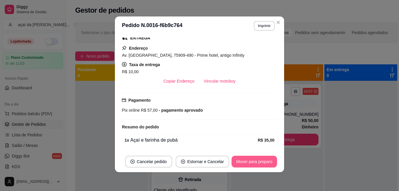
click at [258, 159] on button "Mover para preparo" at bounding box center [254, 162] width 46 height 12
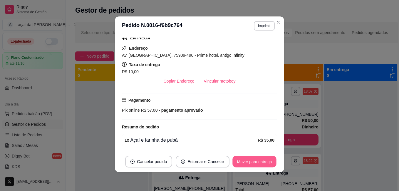
click at [252, 162] on button "Mover para entrega" at bounding box center [254, 161] width 44 height 11
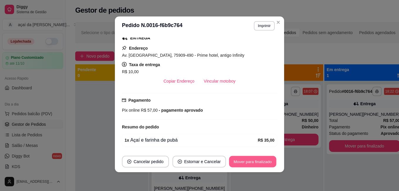
click at [244, 161] on button "Mover para finalizado" at bounding box center [252, 161] width 47 height 11
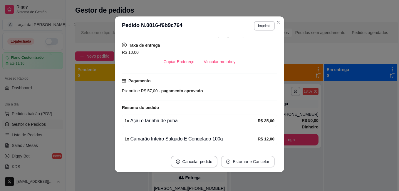
scroll to position [106, 0]
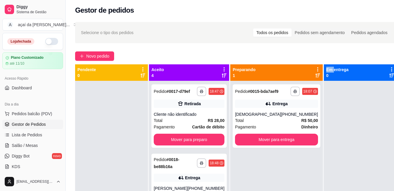
click at [289, 162] on div "**********" at bounding box center [276, 176] width 92 height 191
click at [174, 108] on div "Retirada" at bounding box center [189, 104] width 71 height 8
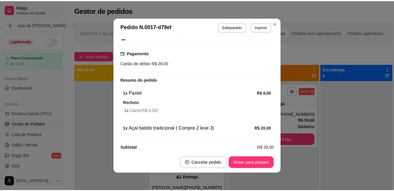
scroll to position [76, 0]
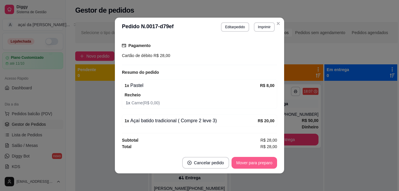
click at [258, 162] on button "Mover para preparo" at bounding box center [254, 163] width 46 height 12
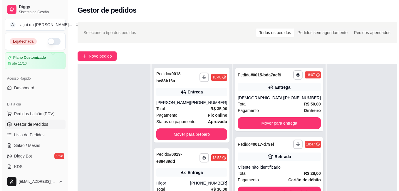
scroll to position [31, 0]
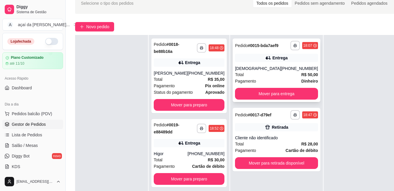
click at [246, 62] on div "Entrega" at bounding box center [276, 58] width 83 height 8
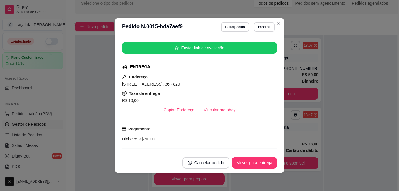
scroll to position [108, 0]
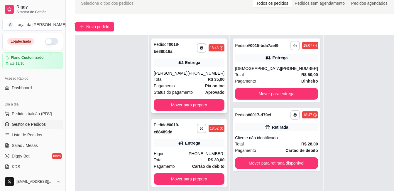
click at [177, 73] on div "[PERSON_NAME]" at bounding box center [171, 73] width 34 height 6
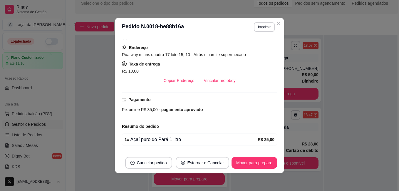
scroll to position [146, 0]
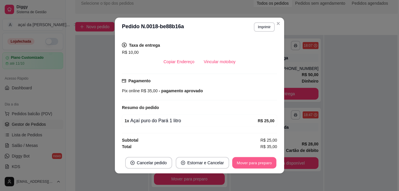
click at [246, 160] on button "Mover para preparo" at bounding box center [254, 162] width 44 height 11
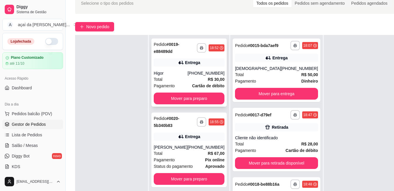
click at [187, 76] on div "Higor" at bounding box center [171, 73] width 34 height 6
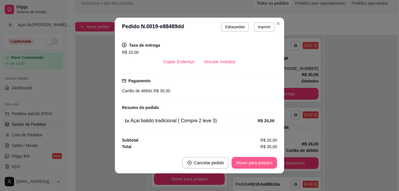
click at [267, 164] on button "Mover para preparo" at bounding box center [254, 163] width 46 height 12
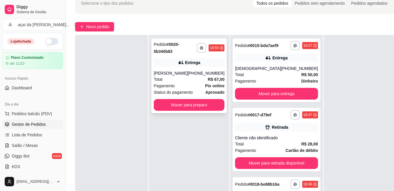
click at [184, 77] on div "Total R$ 67,00" at bounding box center [189, 79] width 71 height 6
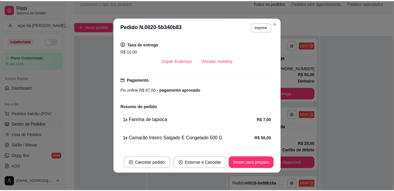
scroll to position [164, 0]
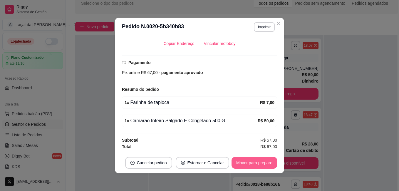
click at [246, 160] on button "Mover para preparo" at bounding box center [254, 163] width 46 height 12
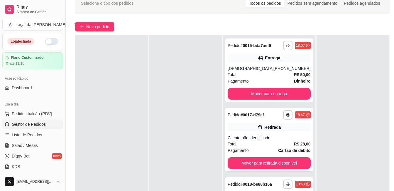
click at [45, 42] on button "button" at bounding box center [51, 41] width 13 height 7
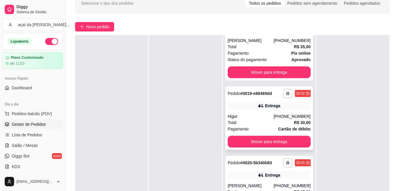
scroll to position [193, 0]
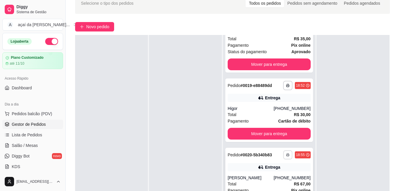
click at [283, 151] on button "button" at bounding box center [287, 154] width 9 height 9
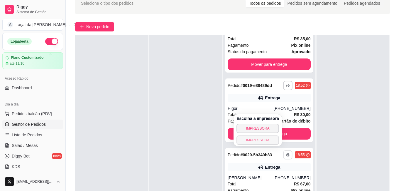
click at [265, 141] on button "IMPRESSORA" at bounding box center [258, 139] width 43 height 9
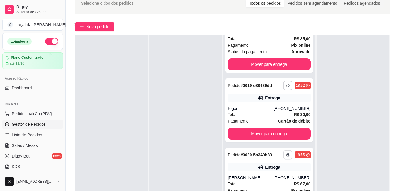
click at [286, 153] on icon "button" at bounding box center [288, 155] width 4 height 4
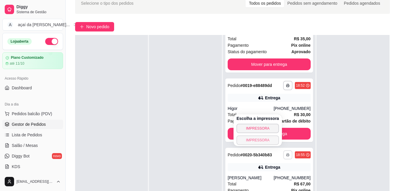
click at [246, 137] on button "IMPRESSORA" at bounding box center [258, 139] width 43 height 9
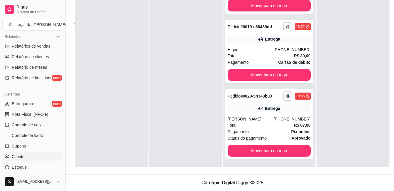
scroll to position [232, 0]
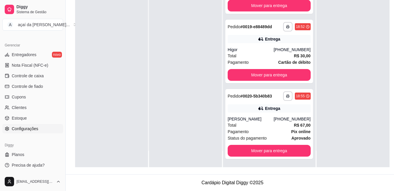
click at [35, 127] on span "Configurações" at bounding box center [25, 129] width 26 height 6
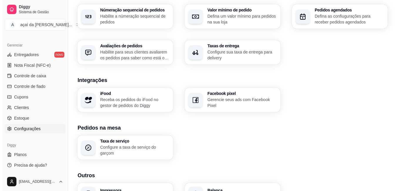
scroll to position [220, 0]
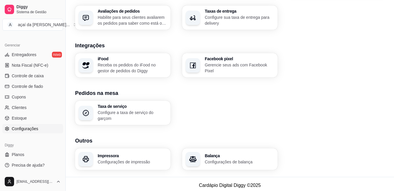
click at [131, 159] on p "Configurações de impressão" at bounding box center [132, 162] width 69 height 6
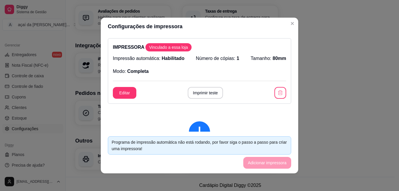
scroll to position [98, 0]
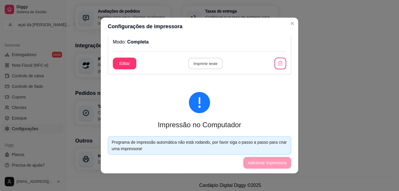
click at [191, 63] on button "Imprimir teste" at bounding box center [205, 63] width 34 height 11
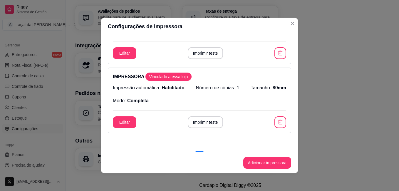
scroll to position [10, 0]
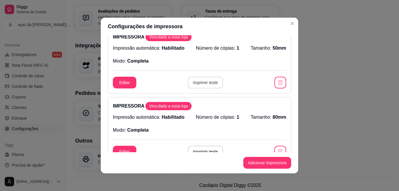
click at [194, 82] on button "Imprimir teste" at bounding box center [206, 83] width 36 height 12
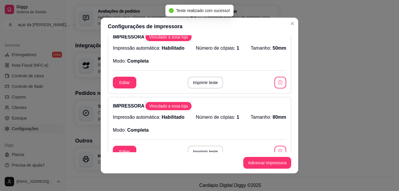
scroll to position [0, 0]
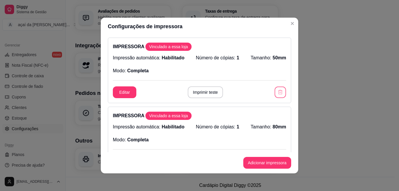
click at [277, 91] on icon "button" at bounding box center [280, 92] width 6 height 6
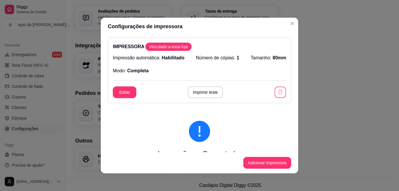
click at [278, 94] on icon "button" at bounding box center [280, 92] width 4 height 4
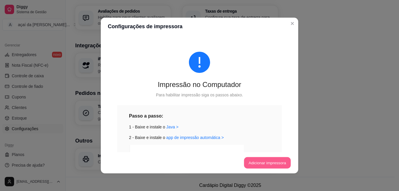
click at [266, 162] on button "Adicionar impressora" at bounding box center [267, 162] width 47 height 11
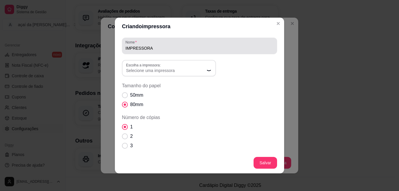
click at [173, 49] on input "IMPRESSORA" at bounding box center [199, 48] width 148 height 6
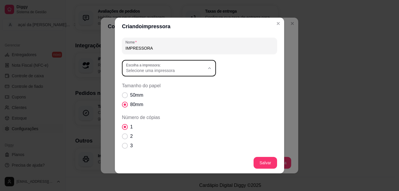
click at [173, 64] on div "Selecione uma impressora" at bounding box center [165, 68] width 79 height 11
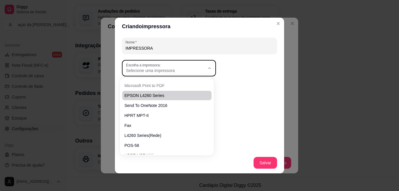
scroll to position [36, 0]
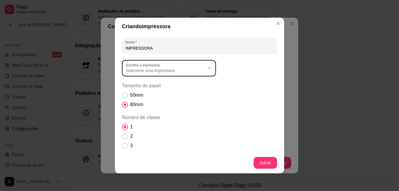
click at [154, 138] on span "POS-58" at bounding box center [163, 136] width 75 height 6
type input "POS-58"
select select "POS-58"
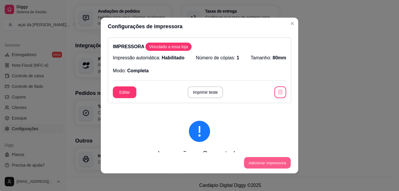
click at [262, 159] on button "Adicionar impressora" at bounding box center [267, 162] width 47 height 11
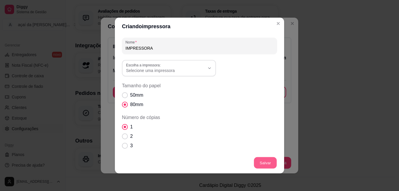
click at [261, 160] on button "Salvar" at bounding box center [265, 162] width 23 height 11
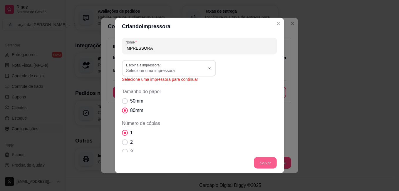
click at [261, 160] on button "Salvar" at bounding box center [265, 162] width 23 height 11
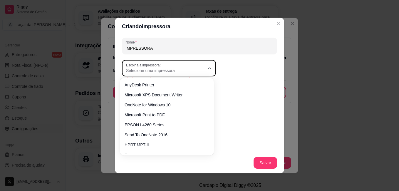
click at [200, 64] on div "Selecione uma impressora" at bounding box center [165, 68] width 79 height 11
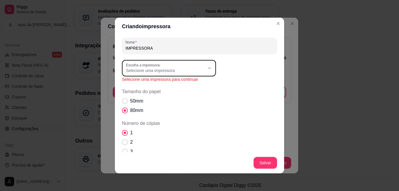
click at [152, 145] on span "POS-58" at bounding box center [163, 143] width 75 height 6
type input "POS-58"
select select "POS-58"
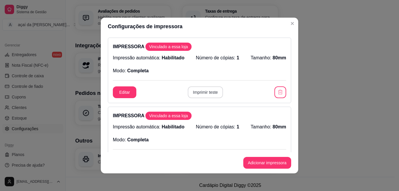
click at [201, 91] on button "Imprimir teste" at bounding box center [206, 92] width 36 height 12
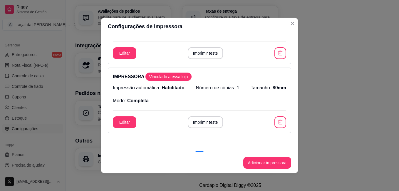
scroll to position [59, 0]
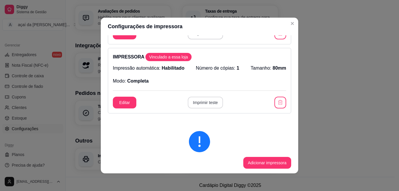
click at [188, 100] on button "Imprimir teste" at bounding box center [206, 103] width 36 height 12
click at [202, 103] on button "Imprimir teste" at bounding box center [206, 103] width 36 height 12
click at [203, 100] on button "Imprimir teste" at bounding box center [205, 102] width 34 height 11
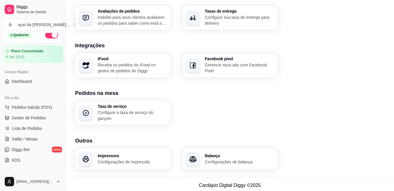
scroll to position [0, 0]
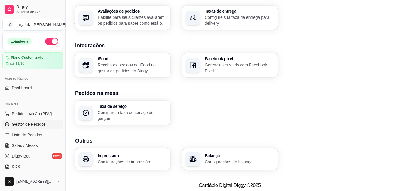
click at [25, 126] on span "Gestor de Pedidos" at bounding box center [29, 124] width 34 height 6
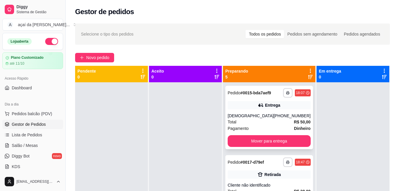
click at [238, 104] on div "**********" at bounding box center [269, 117] width 88 height 63
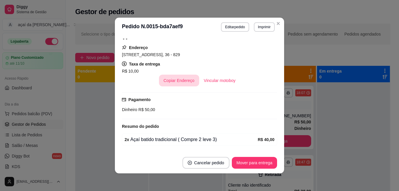
scroll to position [146, 0]
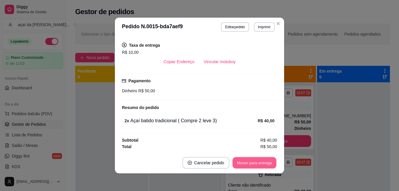
click at [243, 159] on button "Mover para entrega" at bounding box center [254, 162] width 44 height 11
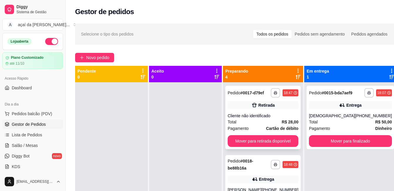
click at [260, 120] on div "Total R$ 28,00" at bounding box center [263, 122] width 71 height 6
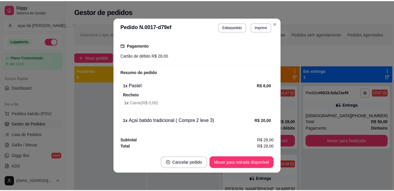
scroll to position [1, 0]
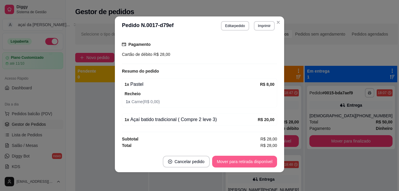
click at [238, 164] on button "Mover para retirada disponível" at bounding box center [244, 162] width 65 height 12
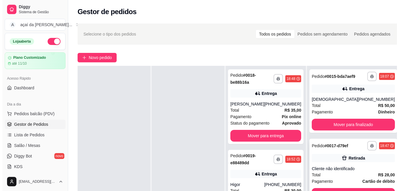
scroll to position [29, 0]
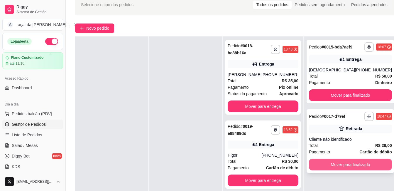
click at [334, 170] on button "Mover para finalizado" at bounding box center [350, 165] width 83 height 12
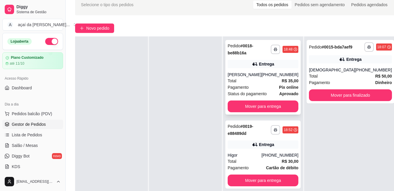
click at [251, 67] on div "Entrega" at bounding box center [263, 64] width 71 height 8
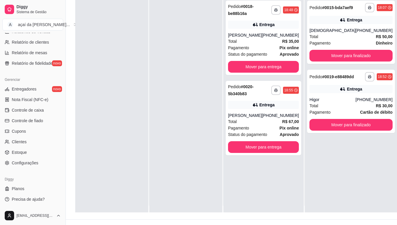
scroll to position [90, 0]
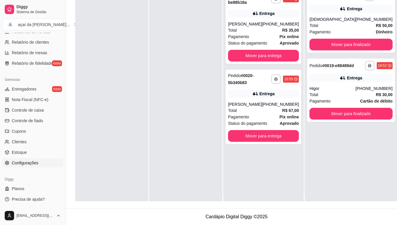
click at [25, 163] on span "Configurações" at bounding box center [25, 163] width 26 height 6
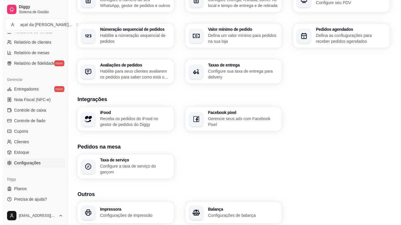
scroll to position [186, 0]
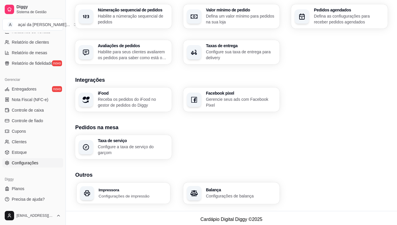
click at [125, 188] on h3 "Impressora" at bounding box center [133, 190] width 68 height 4
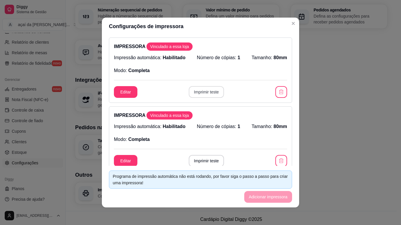
click at [206, 93] on button "Imprimir teste" at bounding box center [207, 92] width 36 height 12
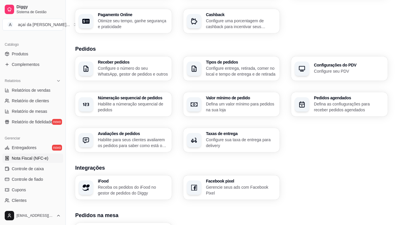
scroll to position [119, 0]
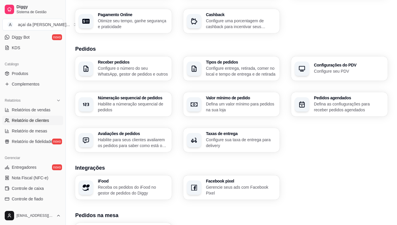
click at [18, 117] on link "Relatório de clientes" at bounding box center [32, 120] width 61 height 9
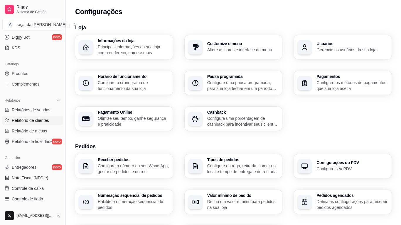
select select "30"
select select "HIGHEST_TOTAL_SPENT_WITH_ORDERS"
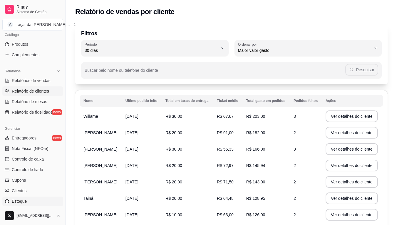
scroll to position [177, 0]
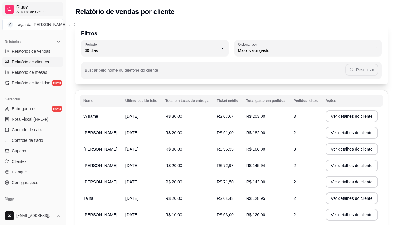
click at [6, 9] on div at bounding box center [9, 9] width 9 height 9
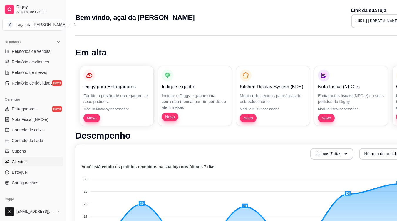
click at [51, 160] on link "Clientes" at bounding box center [32, 161] width 61 height 9
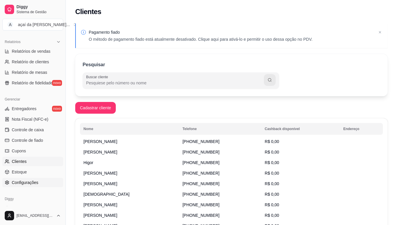
click at [41, 178] on link "Configurações" at bounding box center [32, 182] width 61 height 9
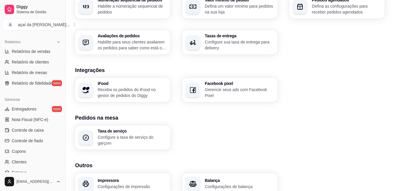
scroll to position [220, 0]
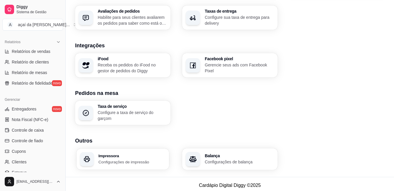
click at [123, 165] on div "Impressora Configurações de impressão" at bounding box center [123, 159] width 92 height 21
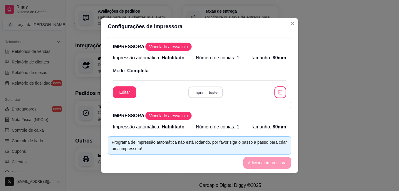
click at [197, 92] on button "Imprimir teste" at bounding box center [205, 92] width 34 height 11
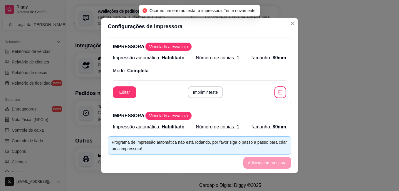
click at [294, 19] on header "Configurações de impressora" at bounding box center [199, 27] width 197 height 18
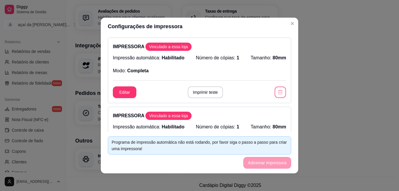
click at [277, 89] on button "button" at bounding box center [279, 92] width 11 height 11
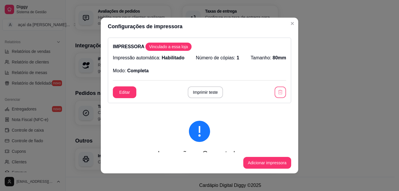
click at [277, 91] on icon "button" at bounding box center [280, 92] width 6 height 6
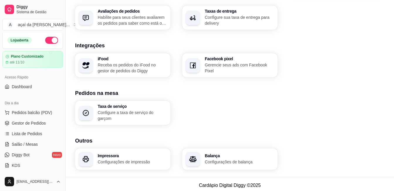
scroll to position [0, 0]
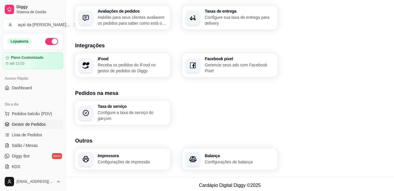
click at [45, 125] on link "Gestor de Pedidos" at bounding box center [32, 123] width 61 height 9
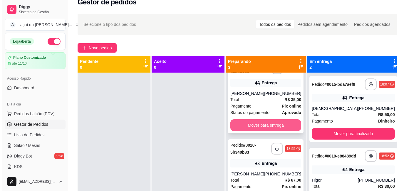
scroll to position [7, 0]
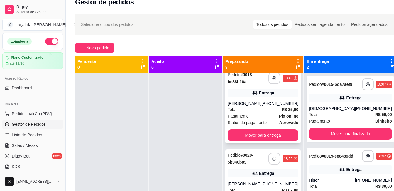
click at [258, 109] on div "Total R$ 35,00" at bounding box center [263, 109] width 71 height 6
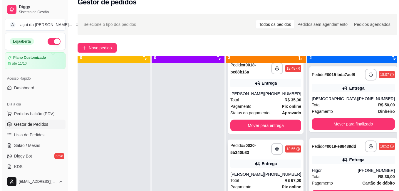
scroll to position [27, 0]
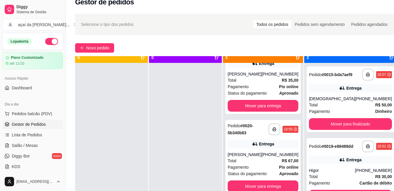
click at [250, 134] on strong "# 0020-5b340b83" at bounding box center [241, 129] width 26 height 12
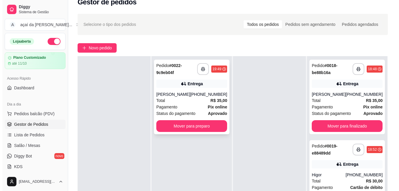
scroll to position [7, 0]
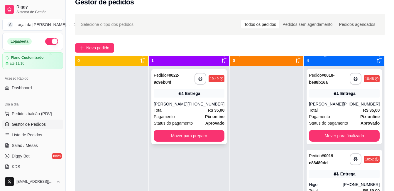
click at [185, 76] on div "Pedido # 0022-9c9eb04f" at bounding box center [174, 79] width 41 height 14
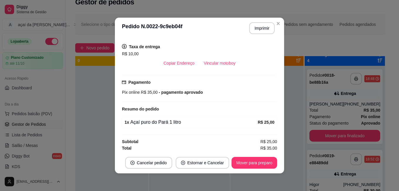
scroll to position [148, 0]
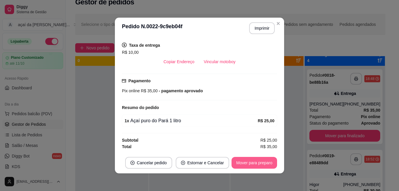
click at [249, 161] on button "Mover para preparo" at bounding box center [254, 163] width 46 height 12
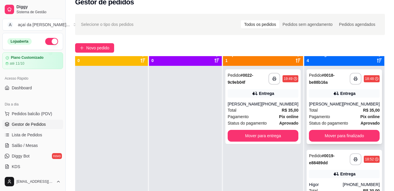
click at [327, 107] on div "Total R$ 35,00" at bounding box center [344, 110] width 71 height 6
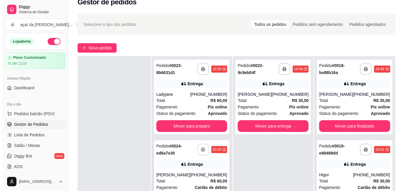
scroll to position [49, 0]
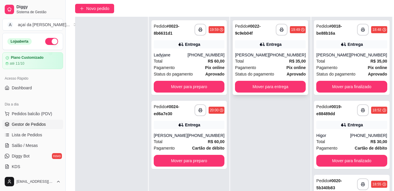
click at [261, 45] on icon at bounding box center [263, 44] width 6 height 6
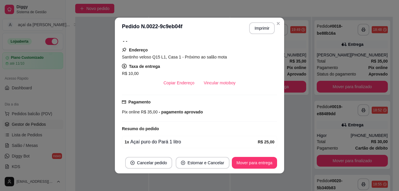
scroll to position [148, 0]
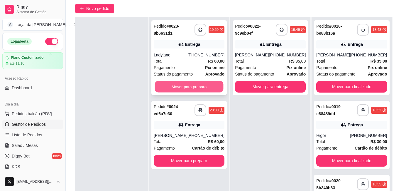
click at [176, 87] on button "Mover para preparo" at bounding box center [189, 86] width 69 height 11
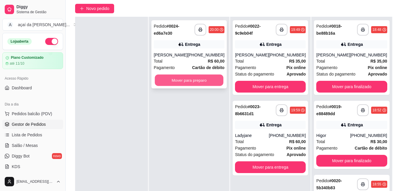
click at [181, 81] on button "Mover para preparo" at bounding box center [189, 80] width 69 height 11
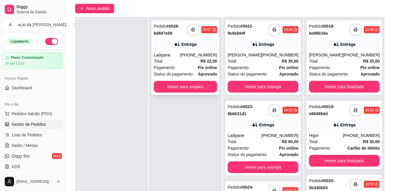
click at [194, 50] on div "**********" at bounding box center [185, 57] width 68 height 75
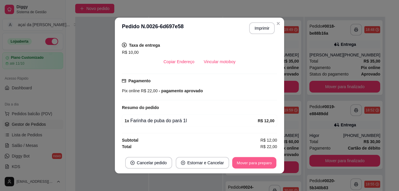
click at [242, 160] on button "Mover para preparo" at bounding box center [254, 162] width 44 height 11
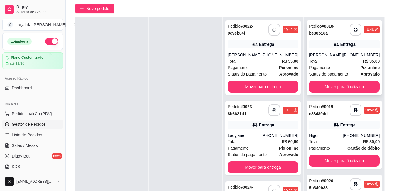
click at [324, 42] on div "Entrega" at bounding box center [344, 44] width 71 height 8
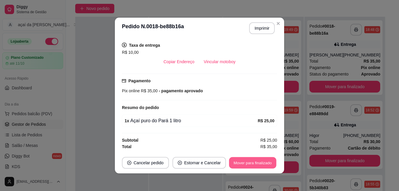
click at [240, 163] on button "Mover para finalizado" at bounding box center [252, 162] width 47 height 11
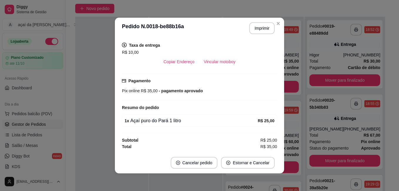
scroll to position [129, 0]
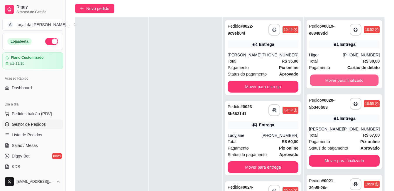
click at [326, 76] on button "Mover para finalizado" at bounding box center [344, 80] width 69 height 11
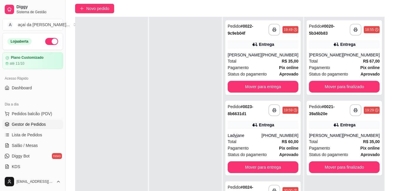
click at [323, 78] on div "**********" at bounding box center [344, 57] width 75 height 75
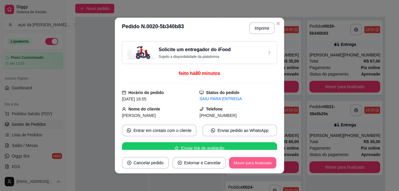
click at [237, 160] on button "Mover para finalizado" at bounding box center [252, 162] width 47 height 11
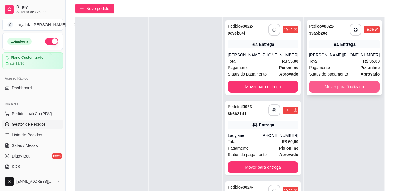
click at [330, 88] on button "Mover para finalizado" at bounding box center [344, 87] width 71 height 12
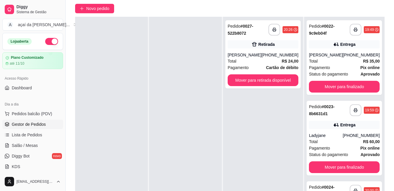
click at [48, 38] on button "button" at bounding box center [51, 41] width 13 height 7
click at [363, 58] on div "[PHONE_NUMBER]" at bounding box center [361, 55] width 37 height 6
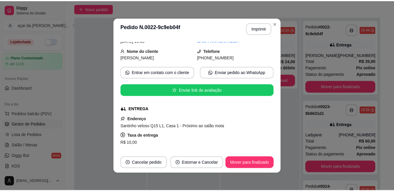
scroll to position [68, 0]
